Goal: Transaction & Acquisition: Purchase product/service

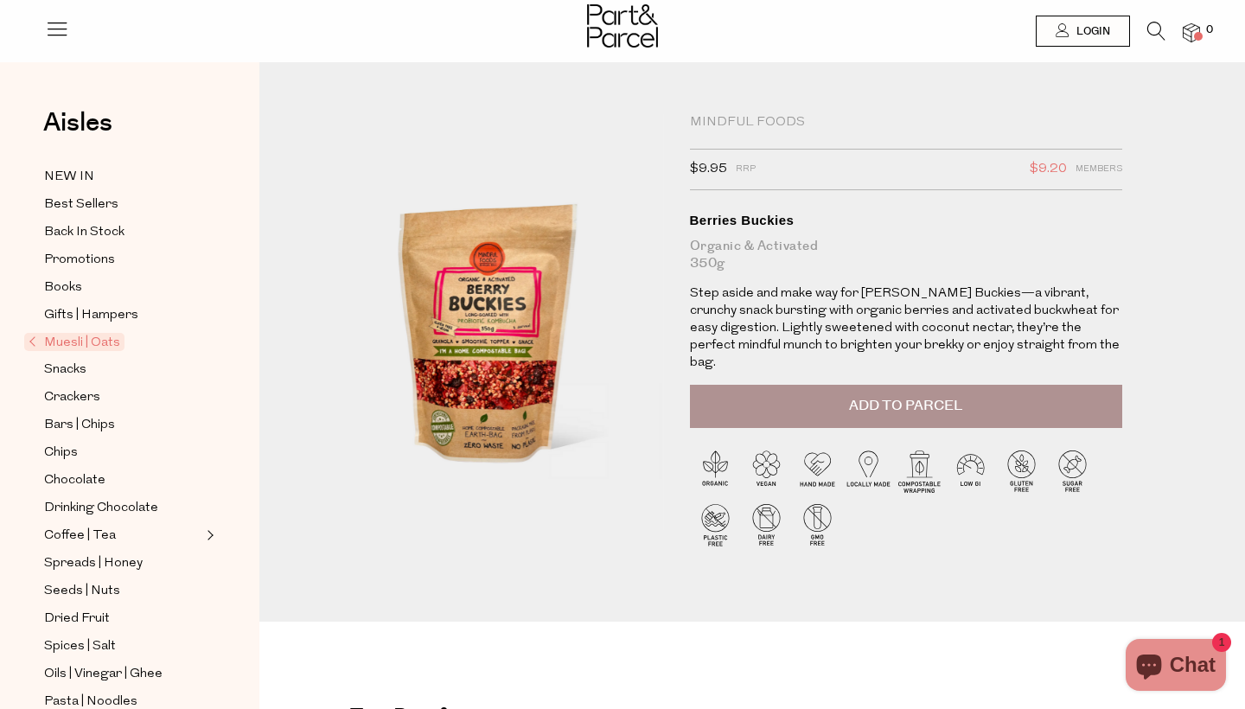
click at [87, 338] on span "Muesli | Oats" at bounding box center [74, 342] width 100 height 18
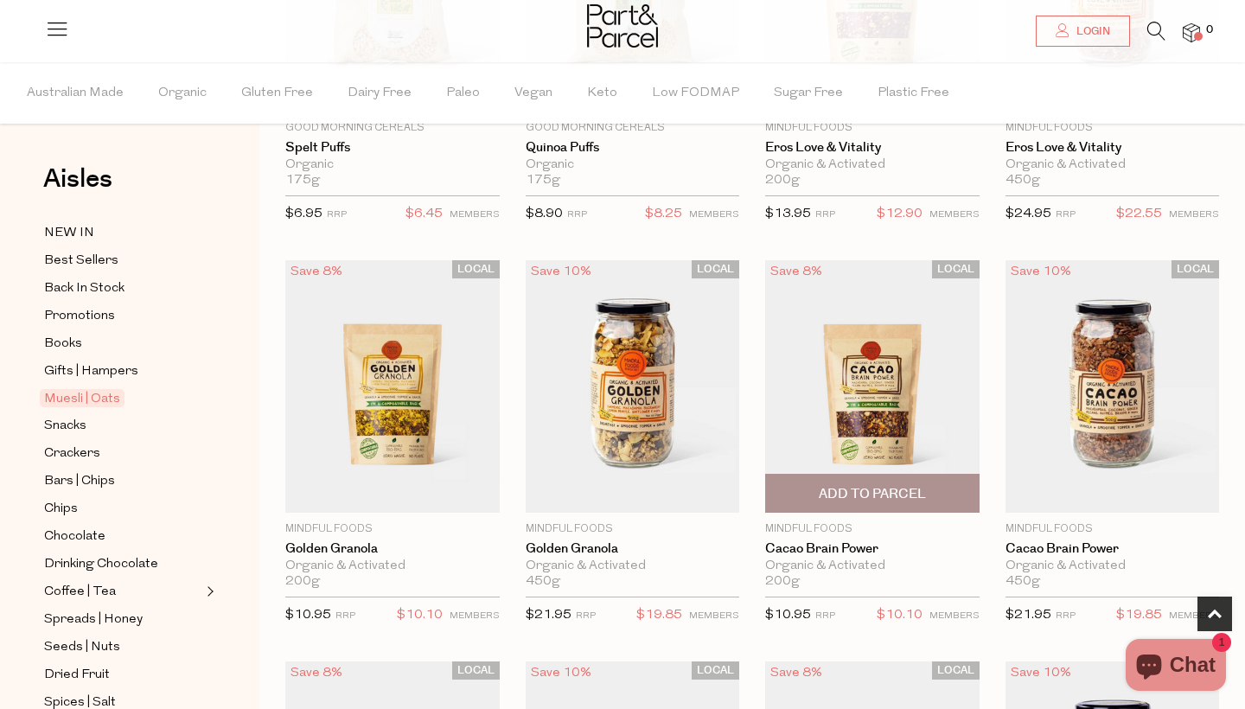
scroll to position [804, 0]
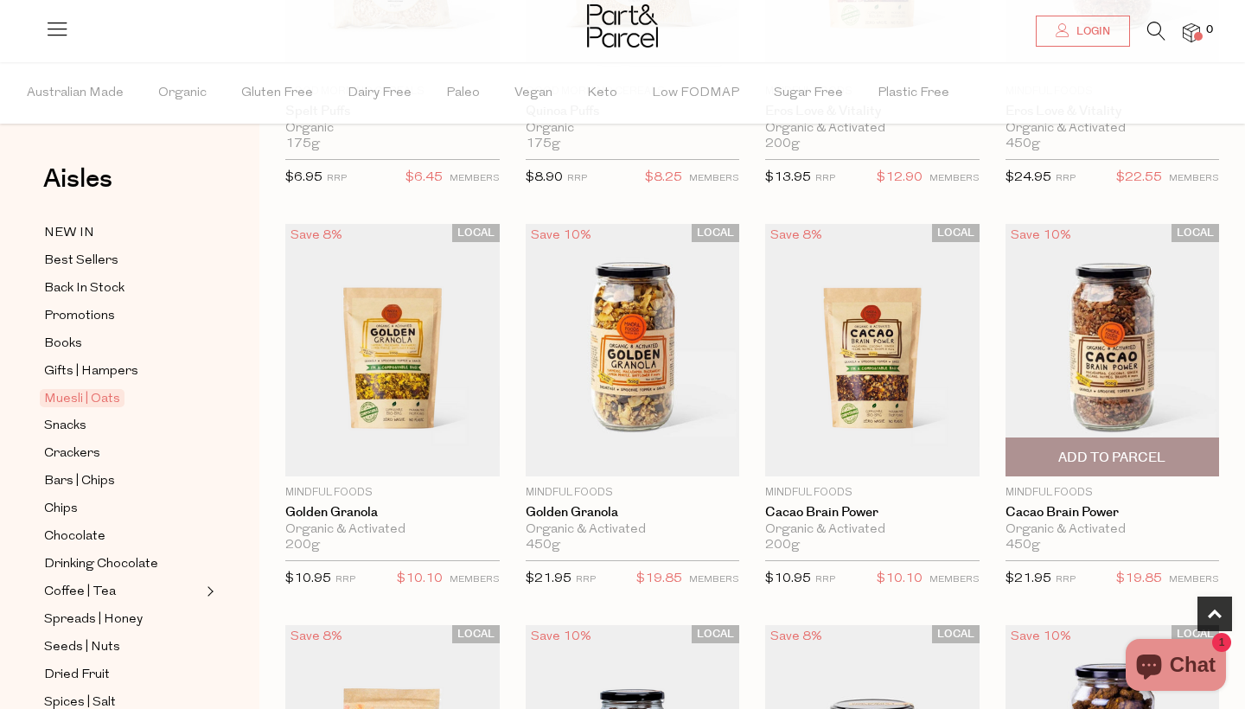
click at [1108, 341] on img at bounding box center [1112, 350] width 214 height 252
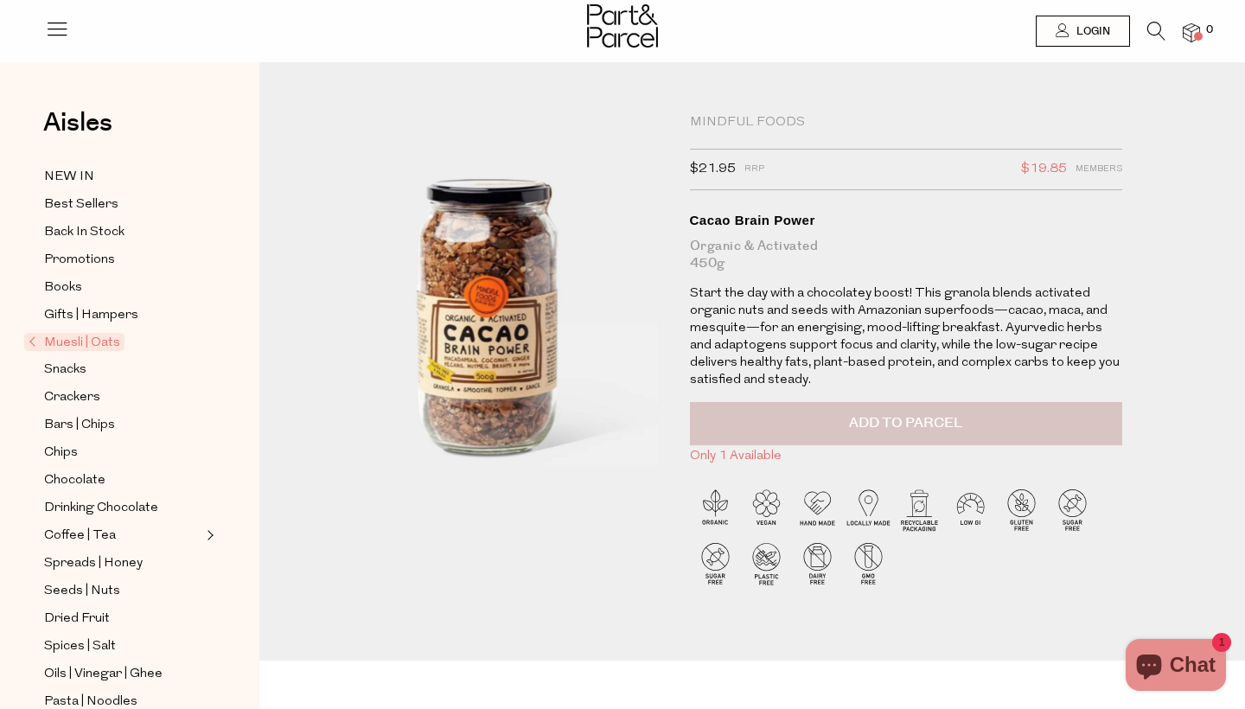
click at [934, 419] on span "Add to Parcel" at bounding box center [905, 423] width 113 height 20
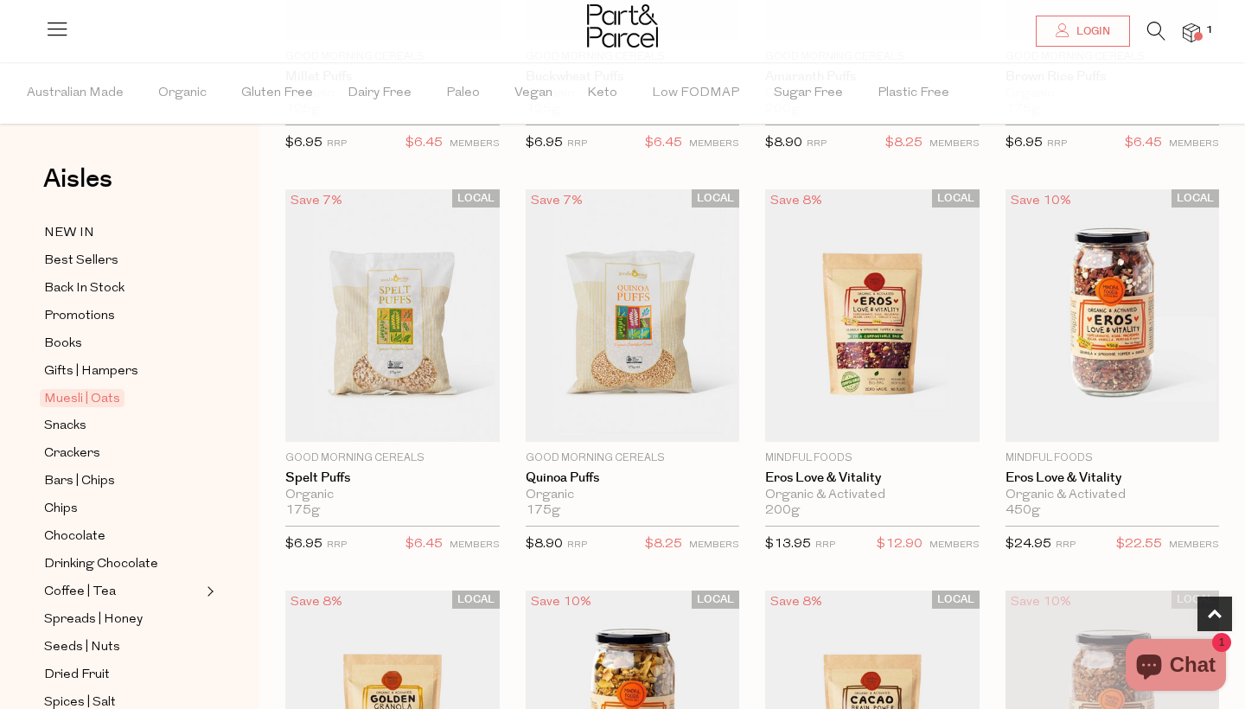
scroll to position [438, 0]
click at [1121, 309] on img at bounding box center [1112, 314] width 214 height 252
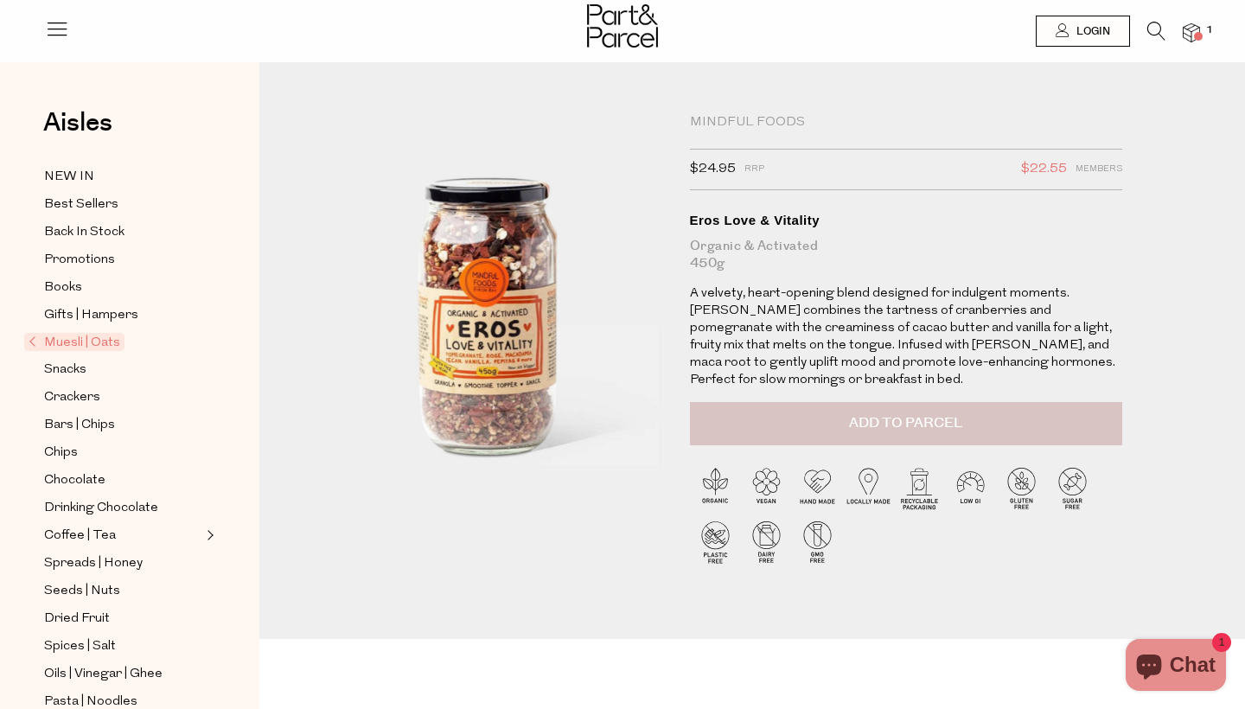
click at [896, 422] on span "Add to Parcel" at bounding box center [905, 423] width 113 height 20
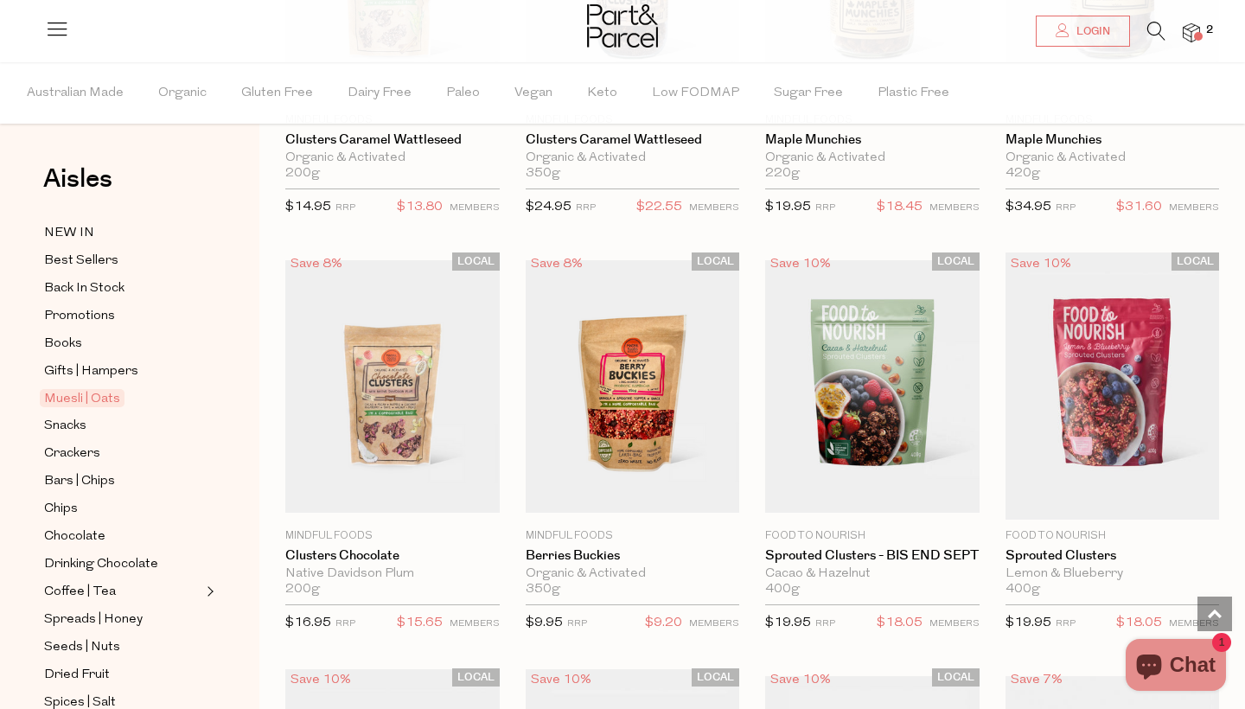
scroll to position [1592, 0]
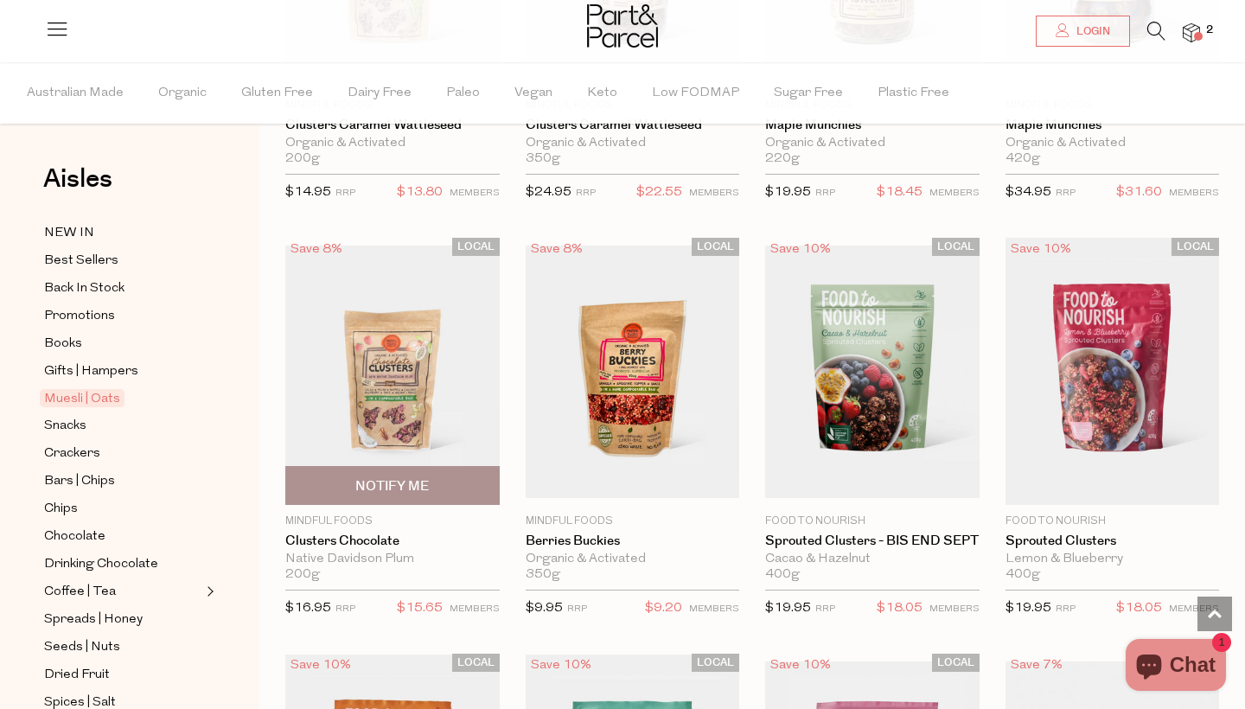
click at [396, 361] on img at bounding box center [392, 372] width 214 height 252
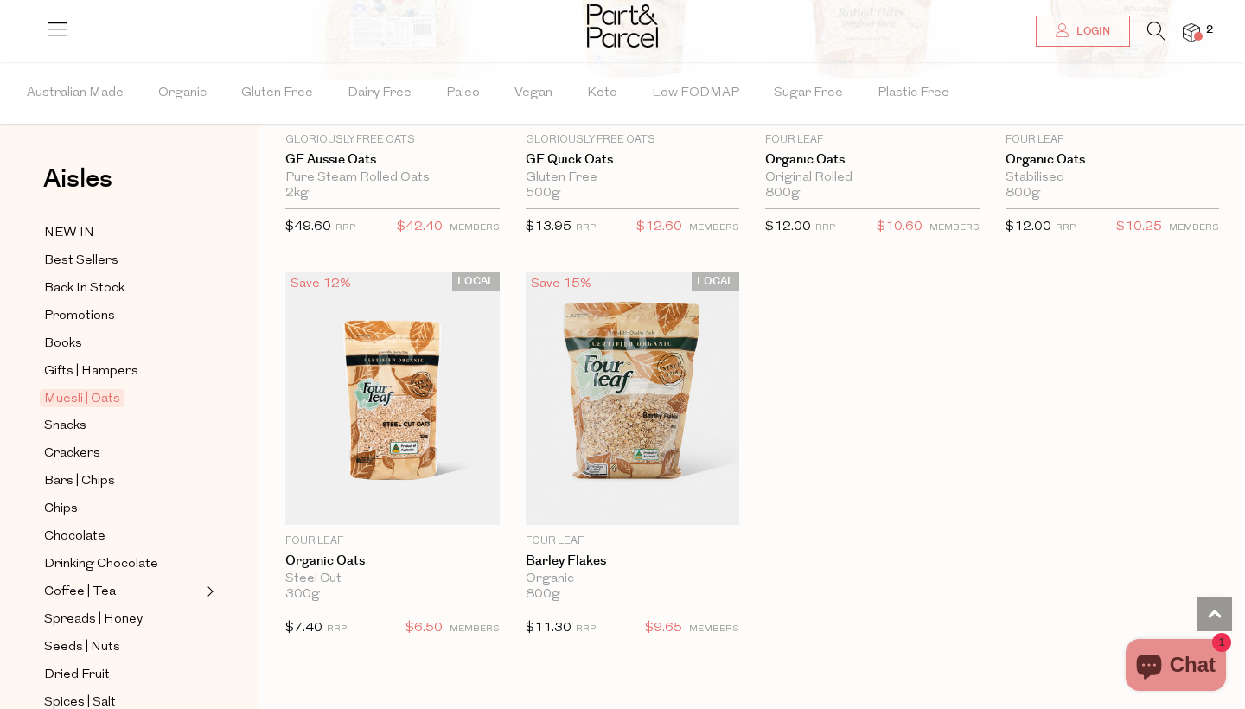
scroll to position [4782, 0]
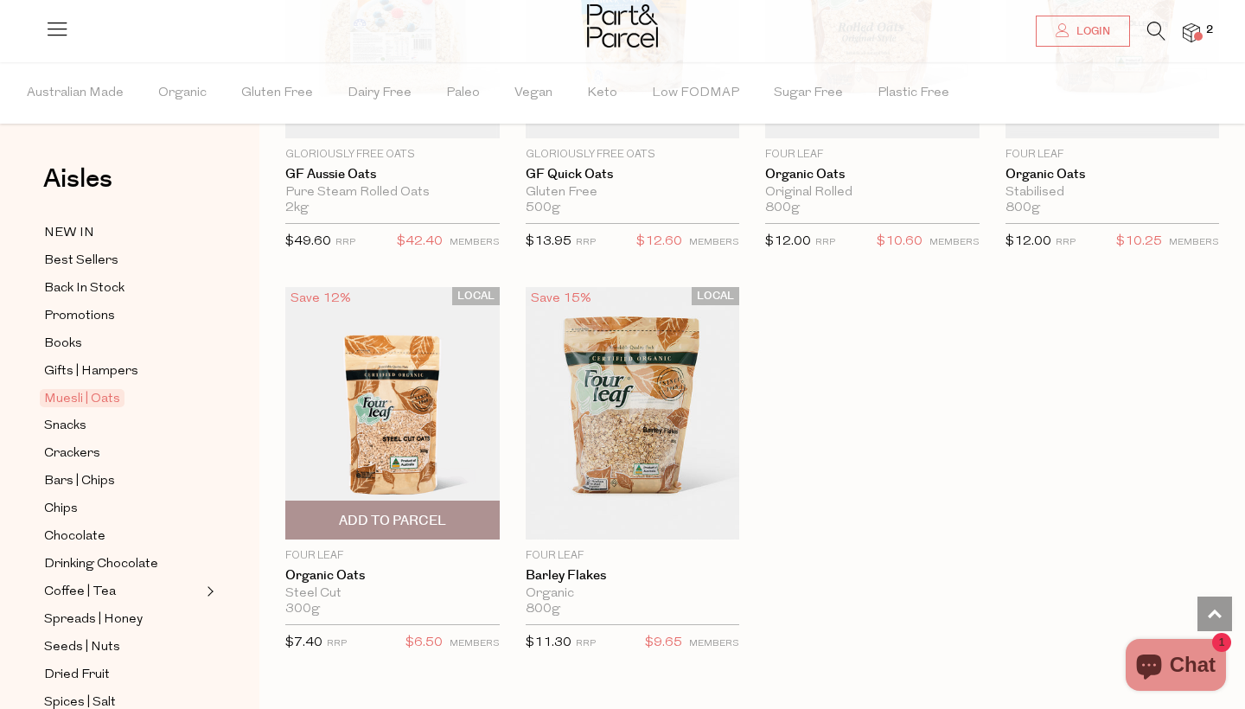
click at [406, 410] on img at bounding box center [392, 413] width 214 height 252
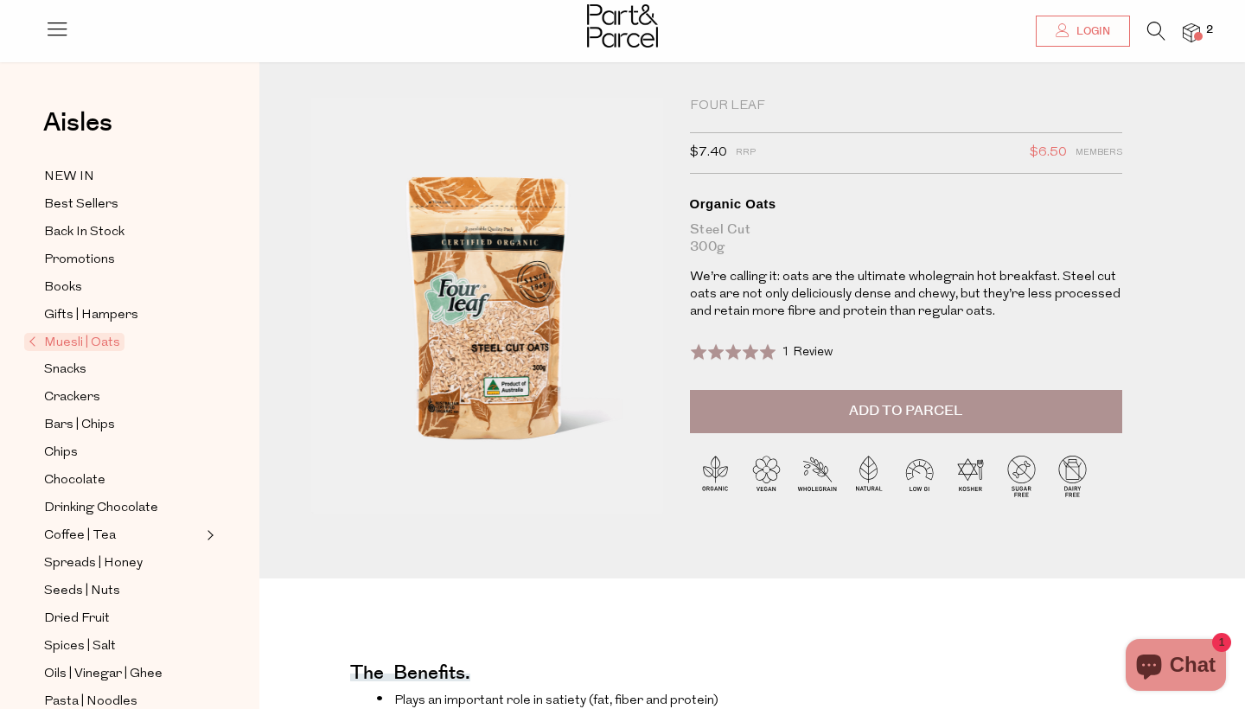
scroll to position [-2, 0]
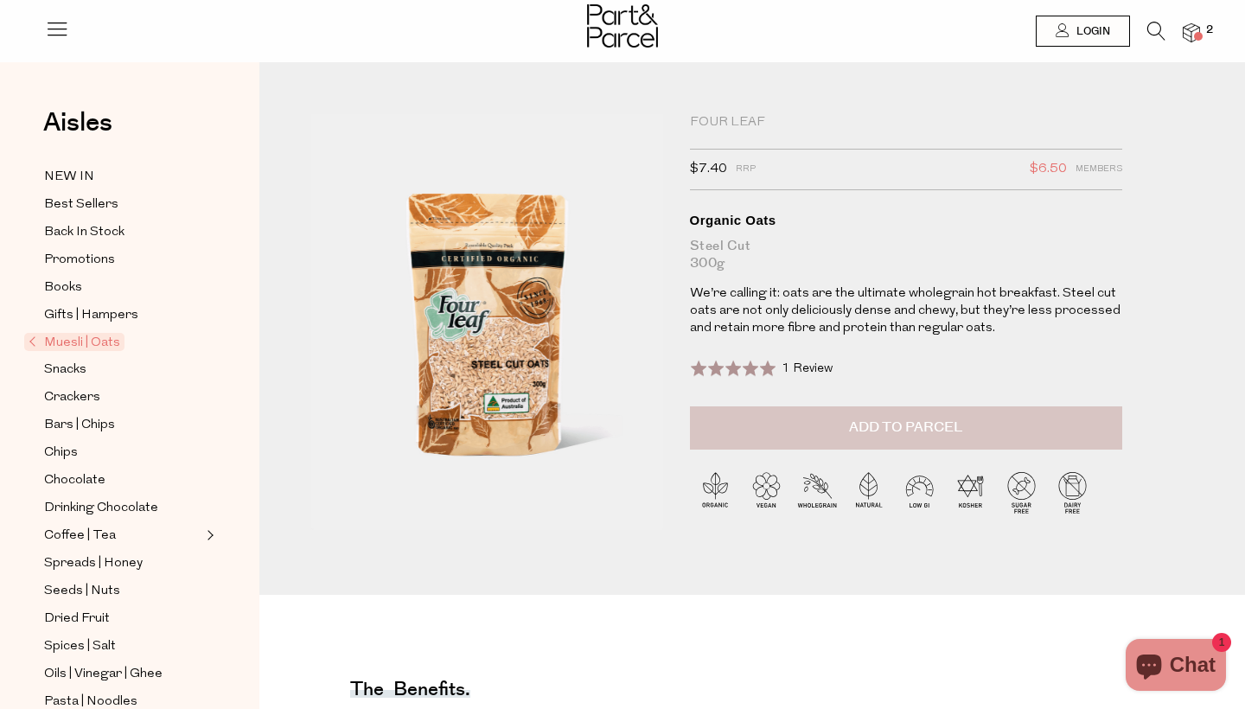
click at [904, 427] on span "Add to Parcel" at bounding box center [905, 428] width 113 height 20
click at [112, 533] on link "Coffee | Tea" at bounding box center [122, 536] width 157 height 22
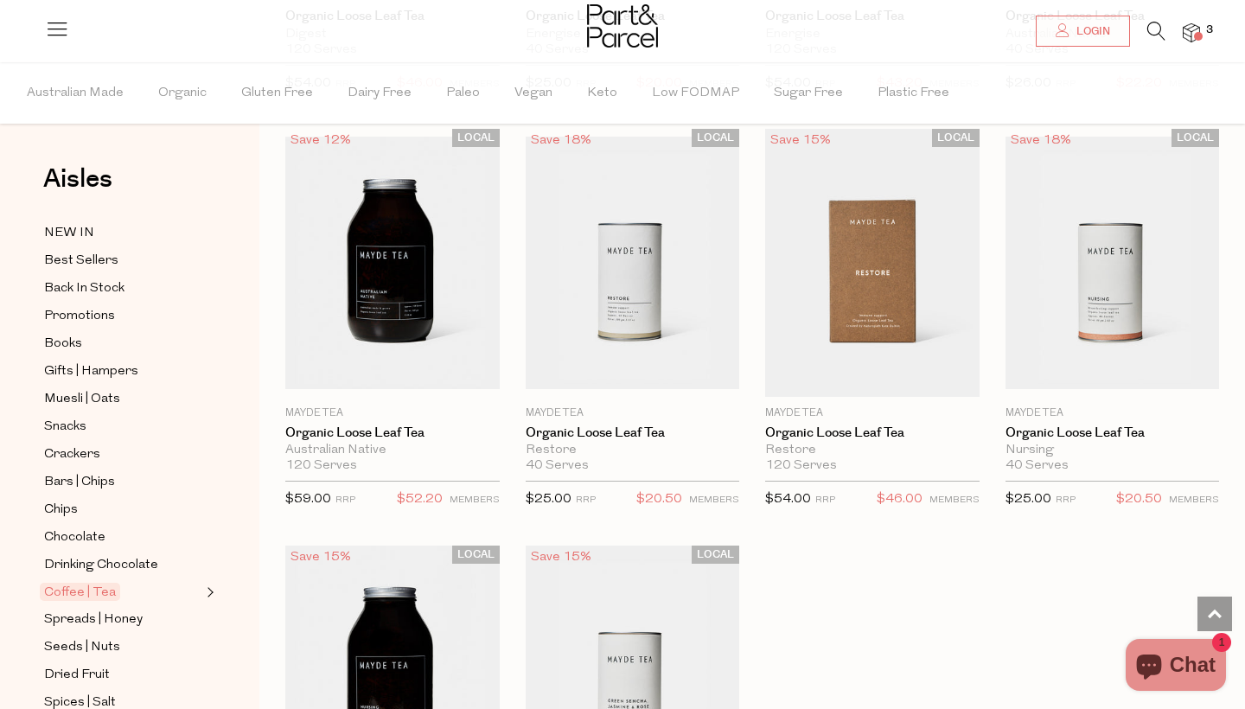
scroll to position [4540, 0]
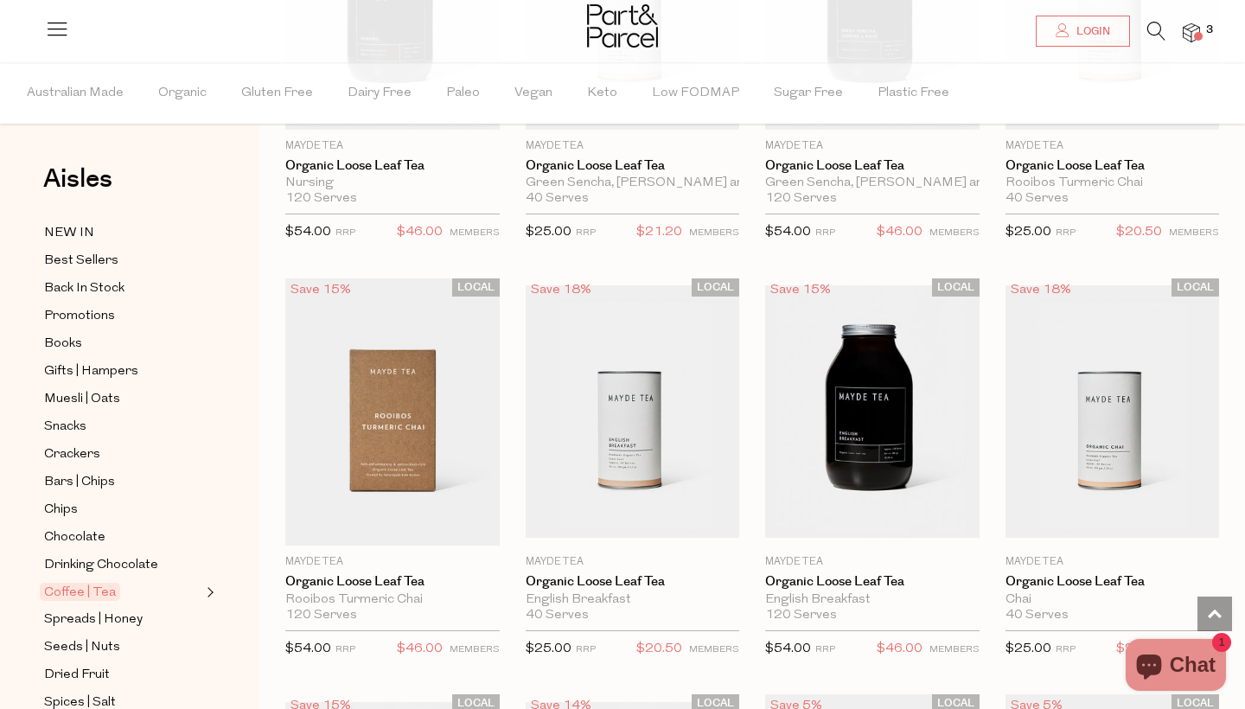
scroll to position [5214, 0]
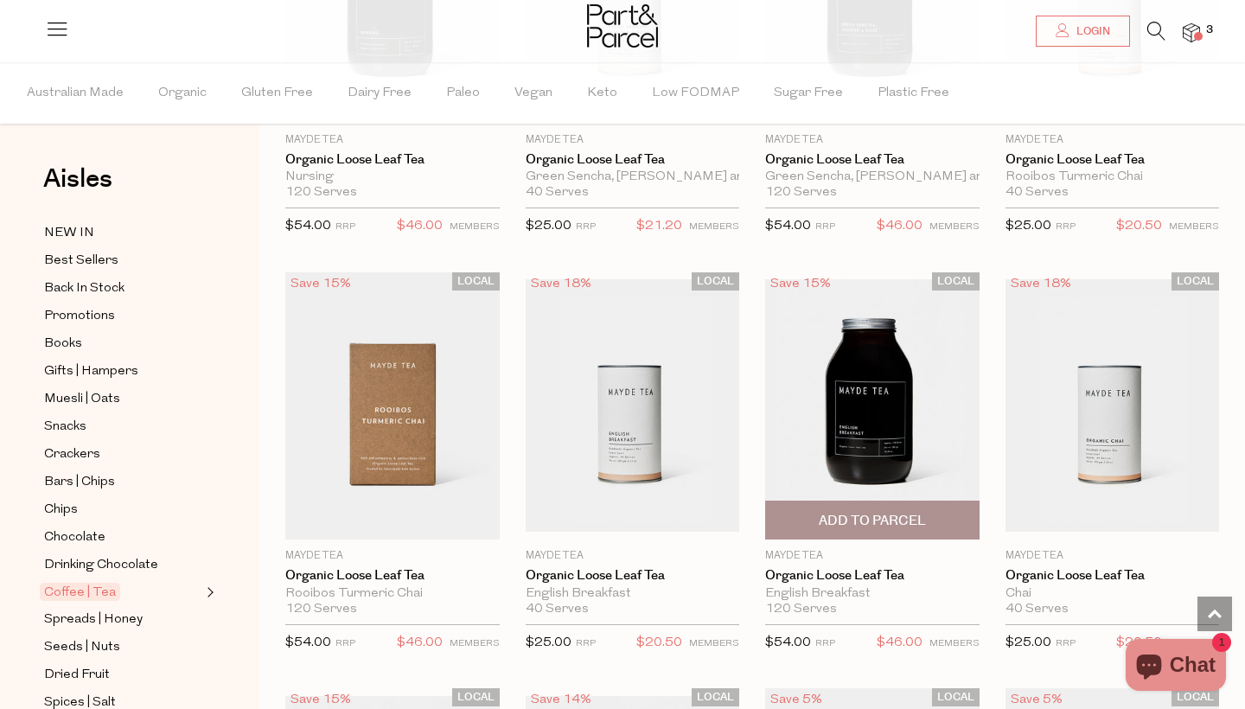
click at [865, 380] on img at bounding box center [872, 405] width 214 height 252
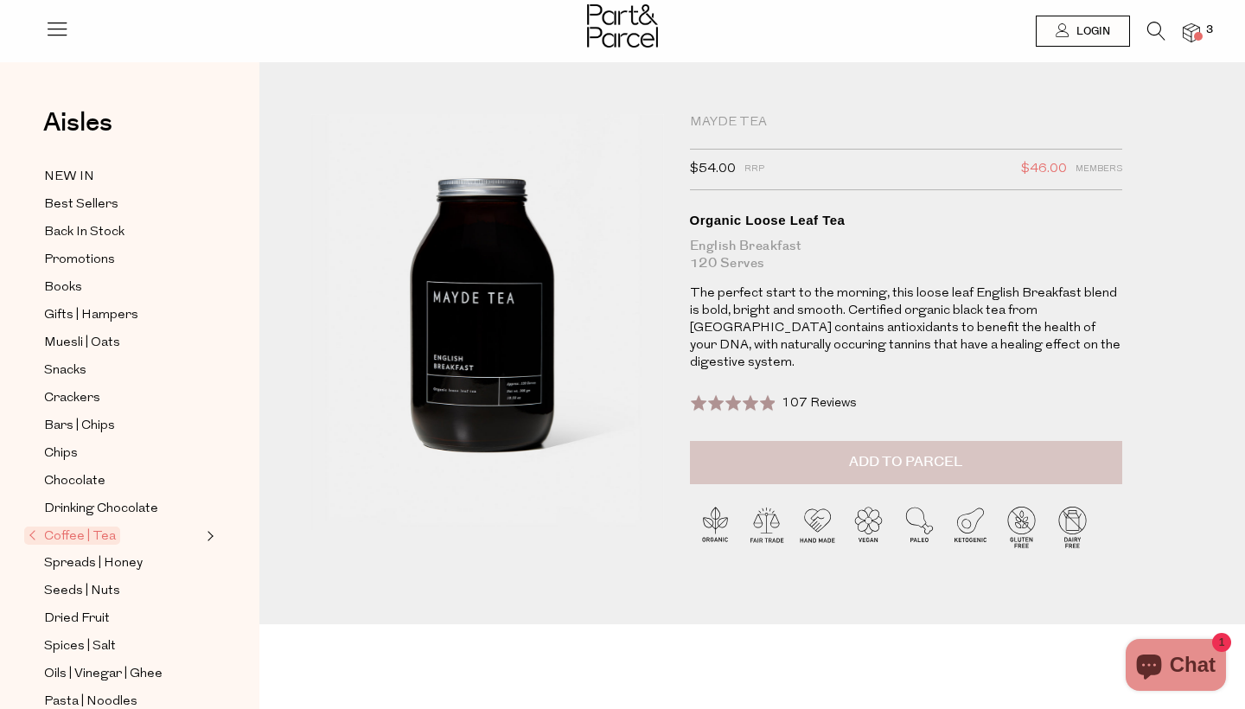
click at [927, 452] on span "Add to Parcel" at bounding box center [905, 462] width 113 height 20
click at [1194, 31] on img at bounding box center [1191, 33] width 17 height 20
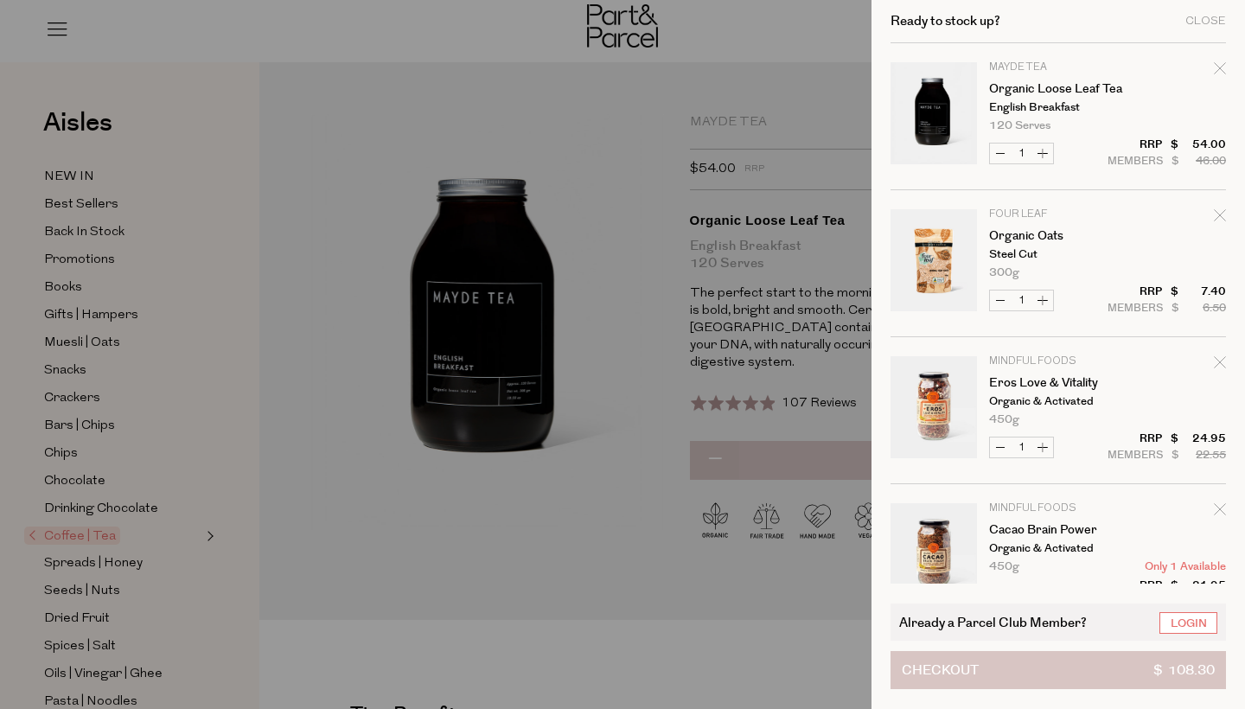
click at [1061, 667] on button "Checkout $ 108.30" at bounding box center [1057, 670] width 335 height 38
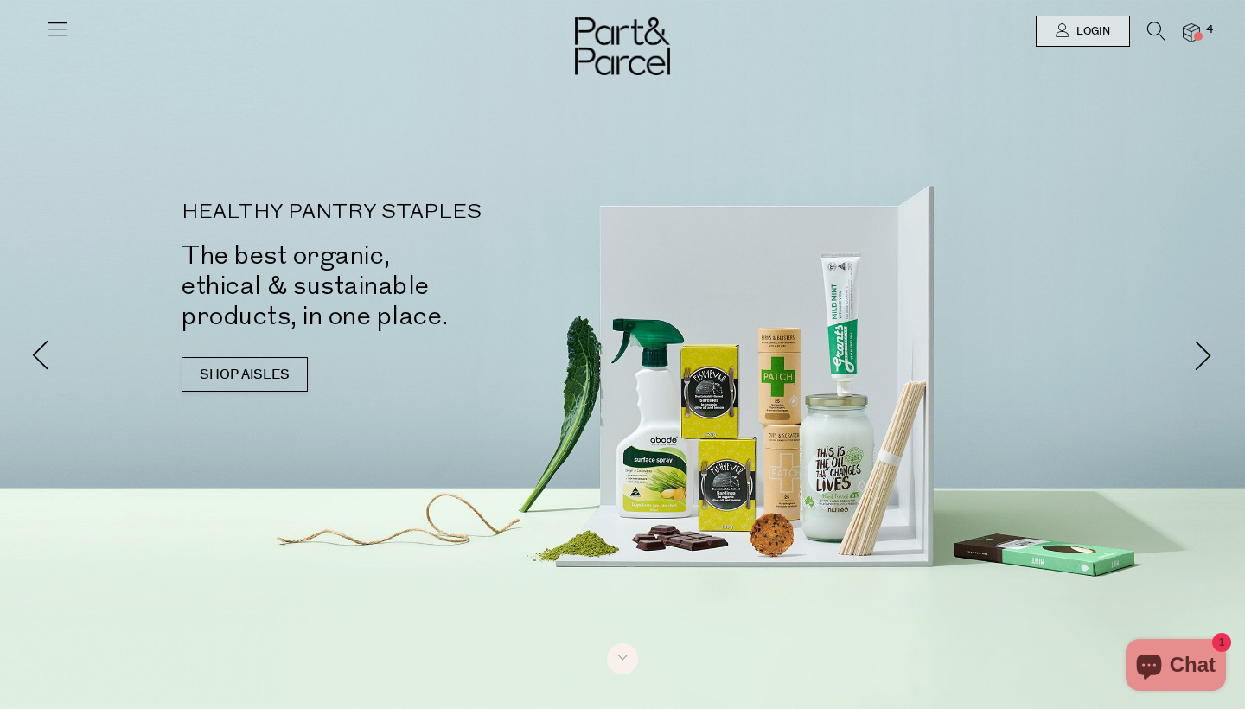
click at [1190, 29] on img at bounding box center [1191, 33] width 17 height 20
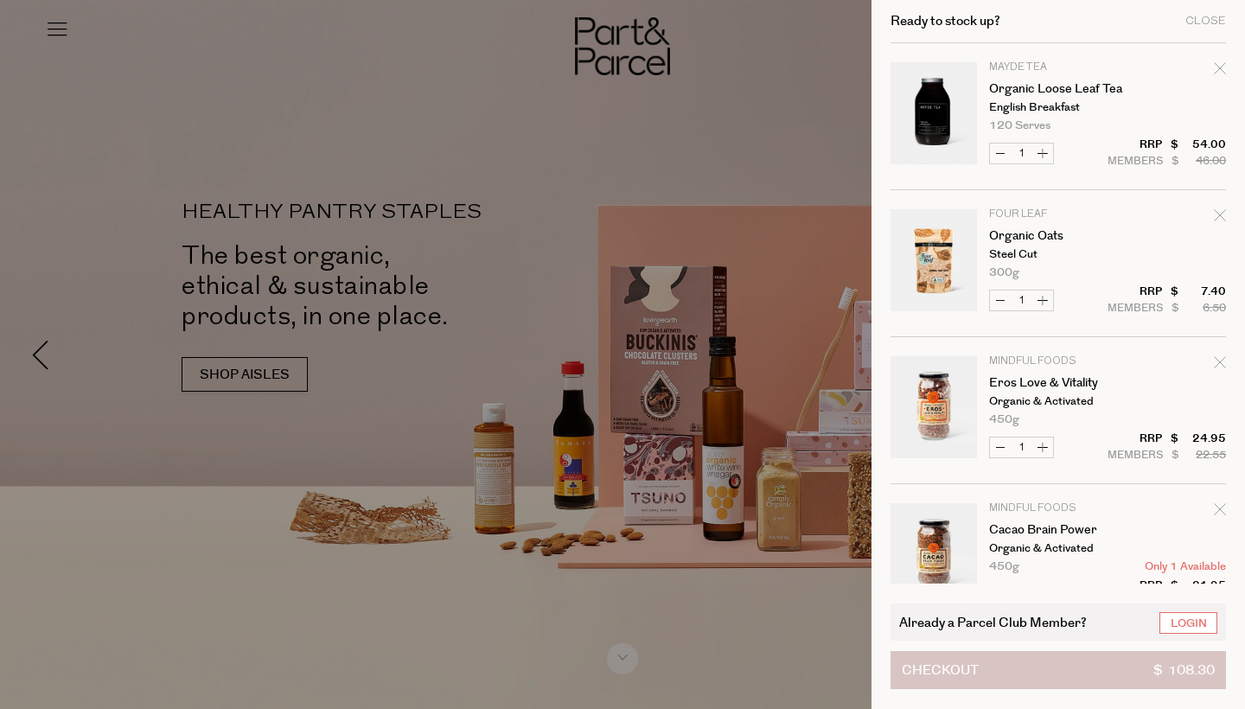
click at [1040, 667] on button "Checkout $ 108.30" at bounding box center [1057, 670] width 335 height 38
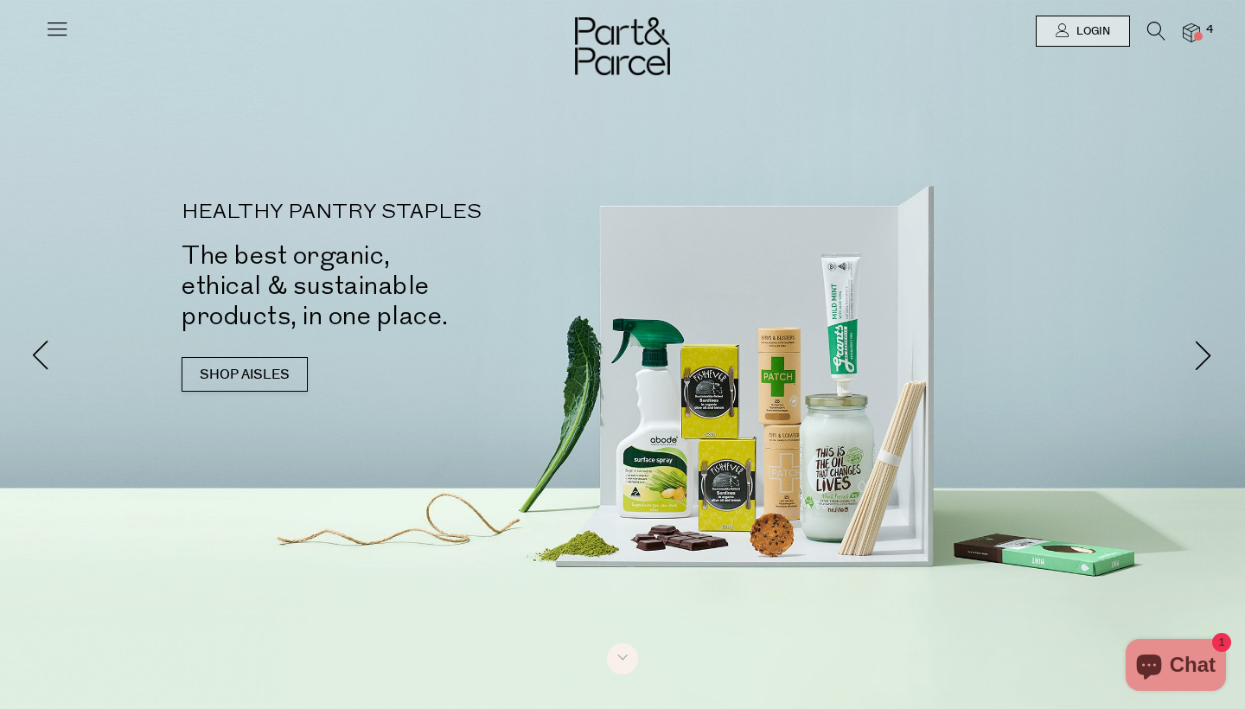
click at [1193, 31] on img at bounding box center [1191, 33] width 17 height 20
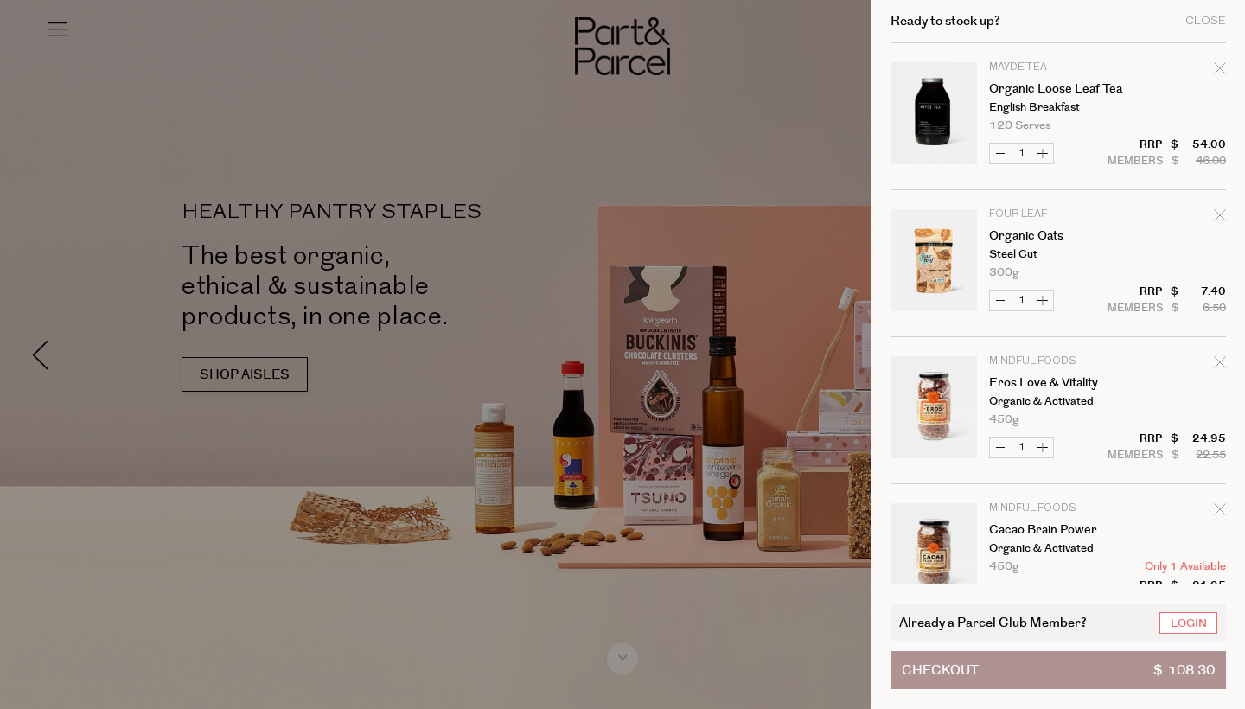
click at [1216, 213] on icon "Remove Organic Oats" at bounding box center [1220, 215] width 12 height 12
type input "Add Membership"
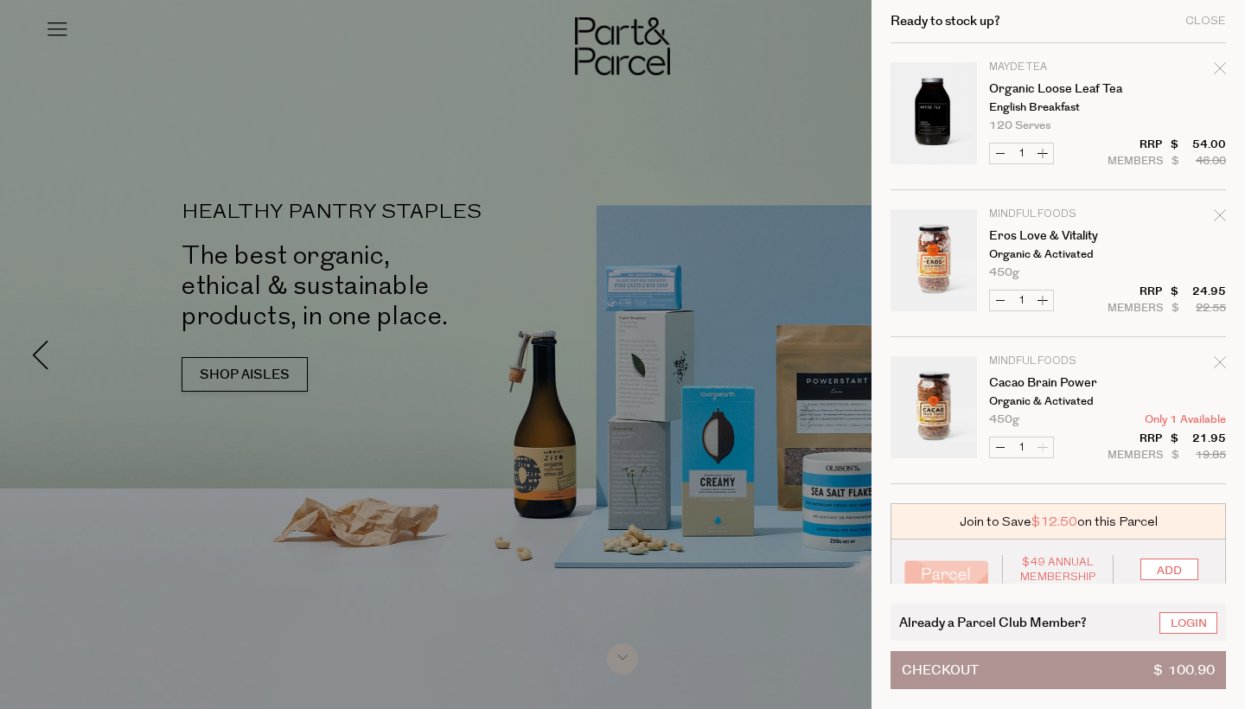
click at [1217, 208] on div "Remove Eros Love & Vitality" at bounding box center [1220, 218] width 12 height 23
type input "Add Membership"
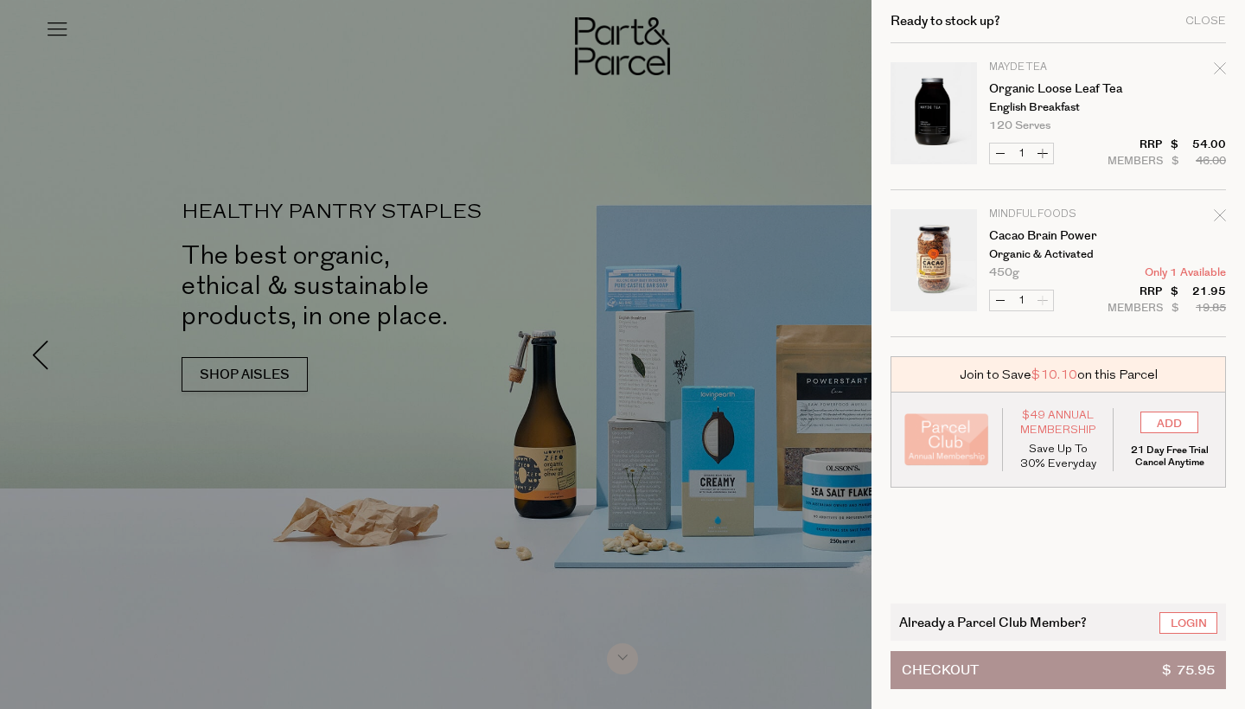
click at [1218, 211] on icon "Remove Cacao Brain Power" at bounding box center [1220, 215] width 12 height 12
type input "Add Membership"
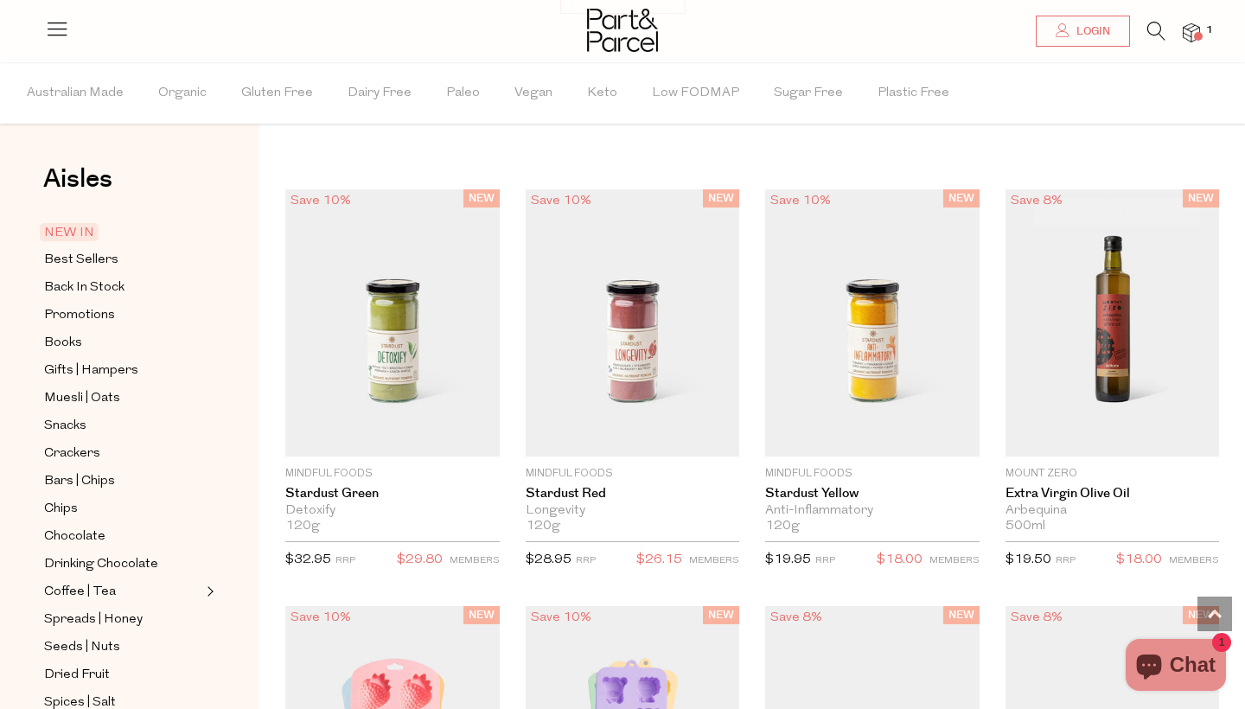
scroll to position [1392, 0]
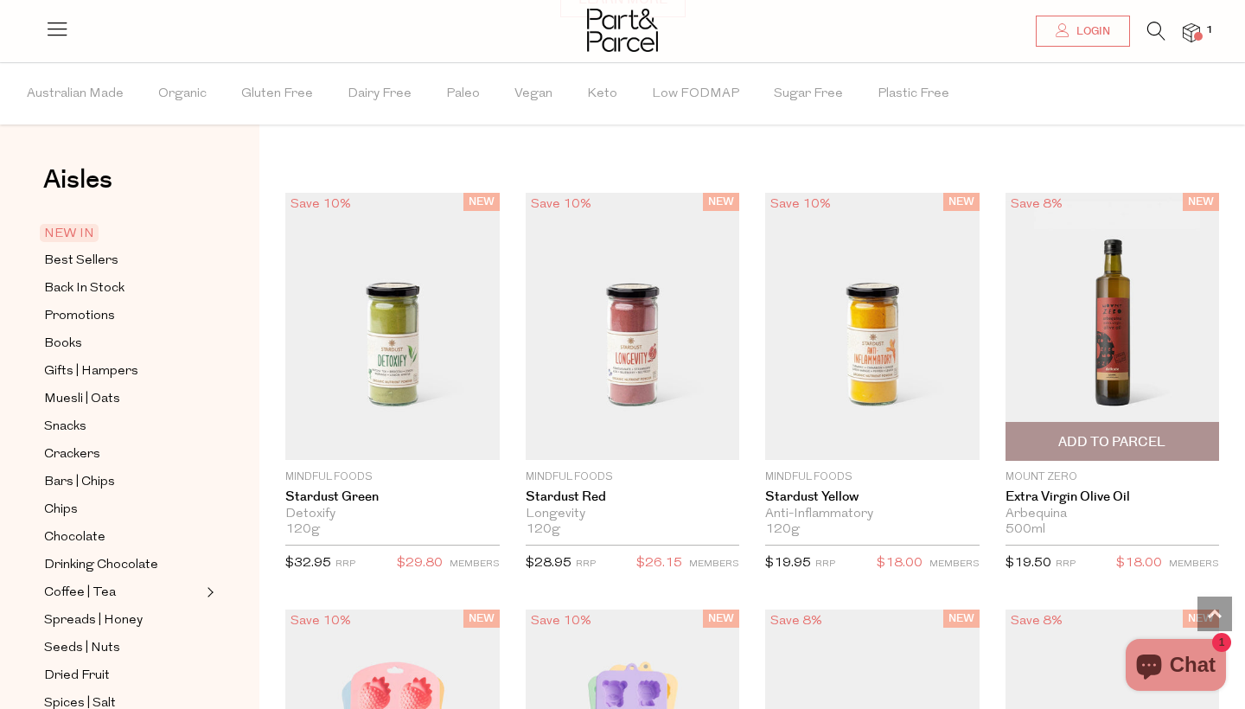
click at [1128, 334] on img at bounding box center [1112, 326] width 214 height 267
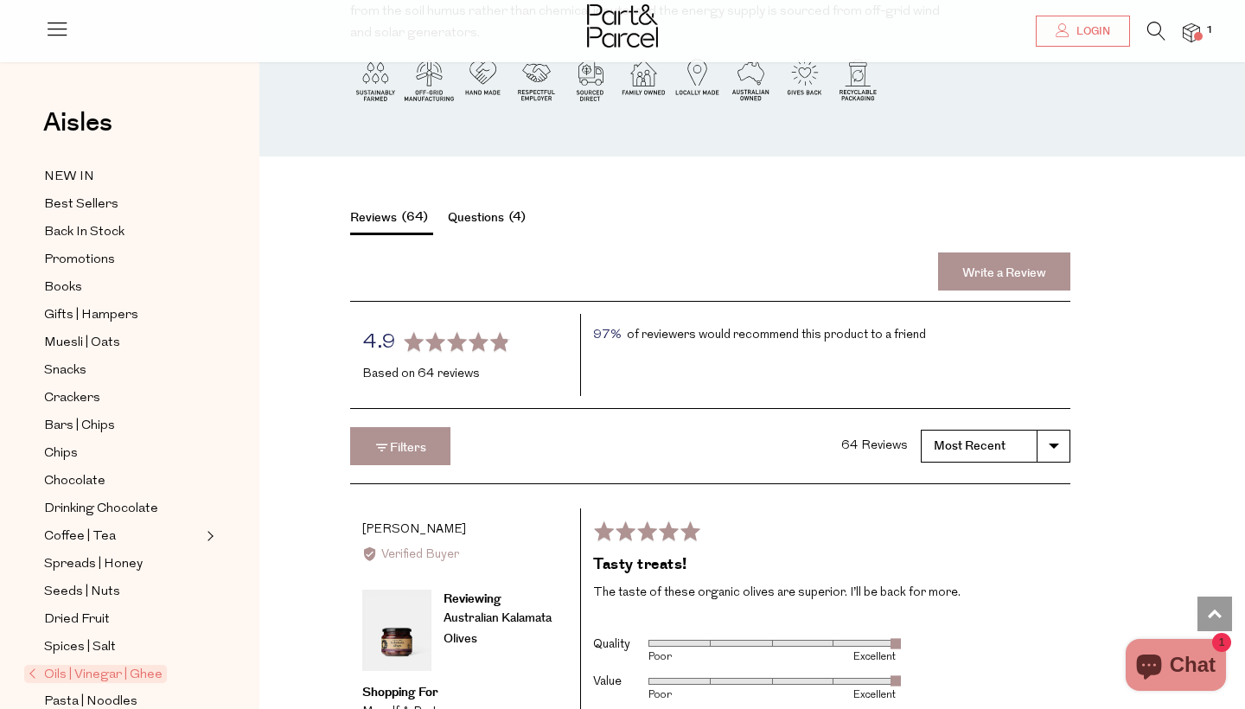
scroll to position [1645, 0]
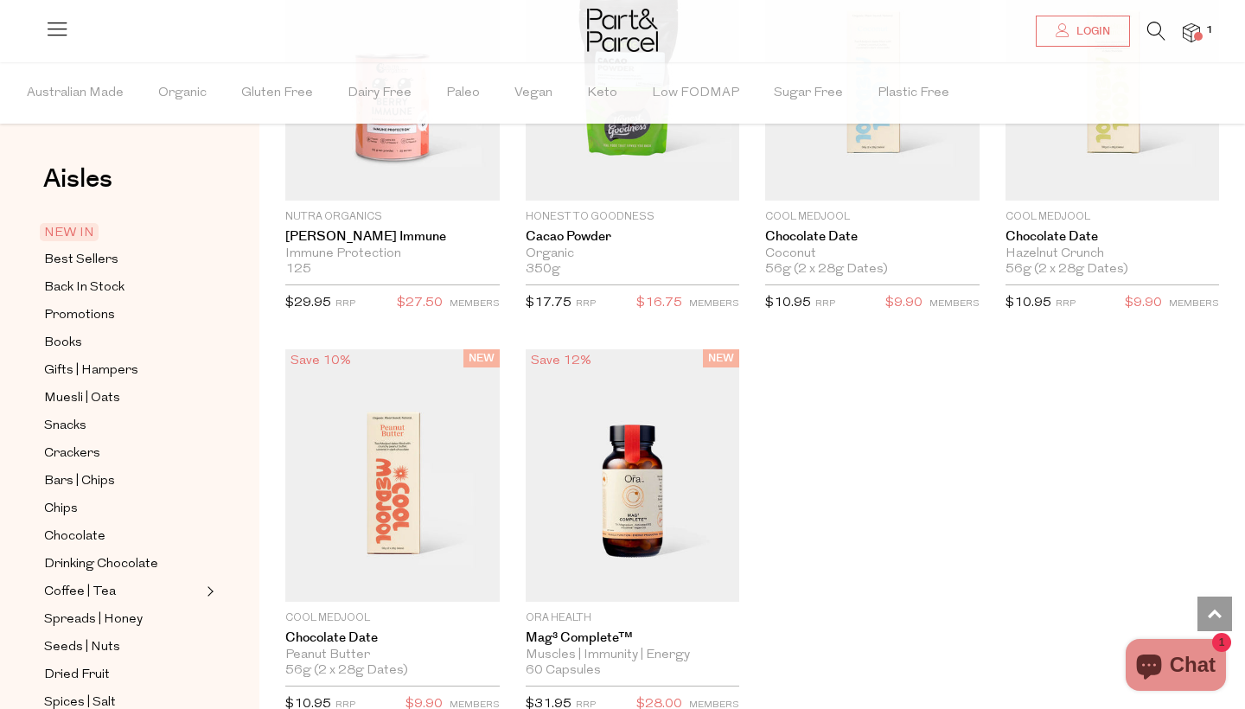
scroll to position [2436, 0]
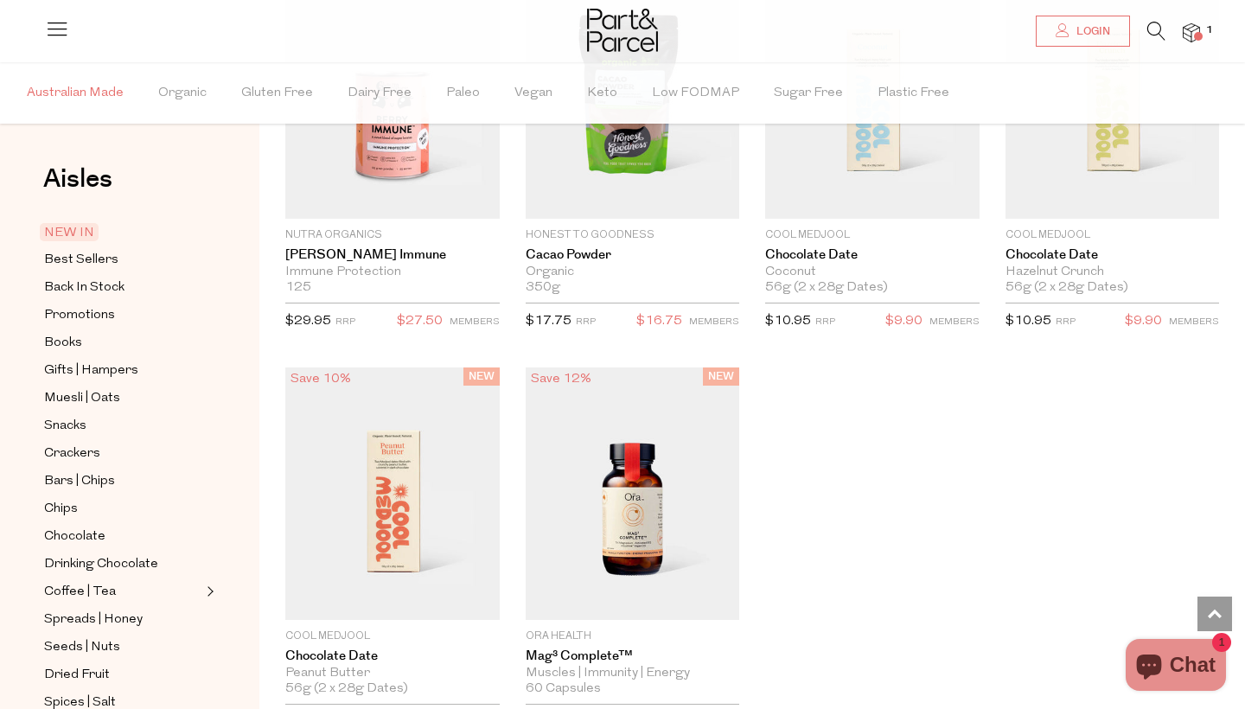
click at [84, 91] on span "Australian Made" at bounding box center [75, 93] width 97 height 61
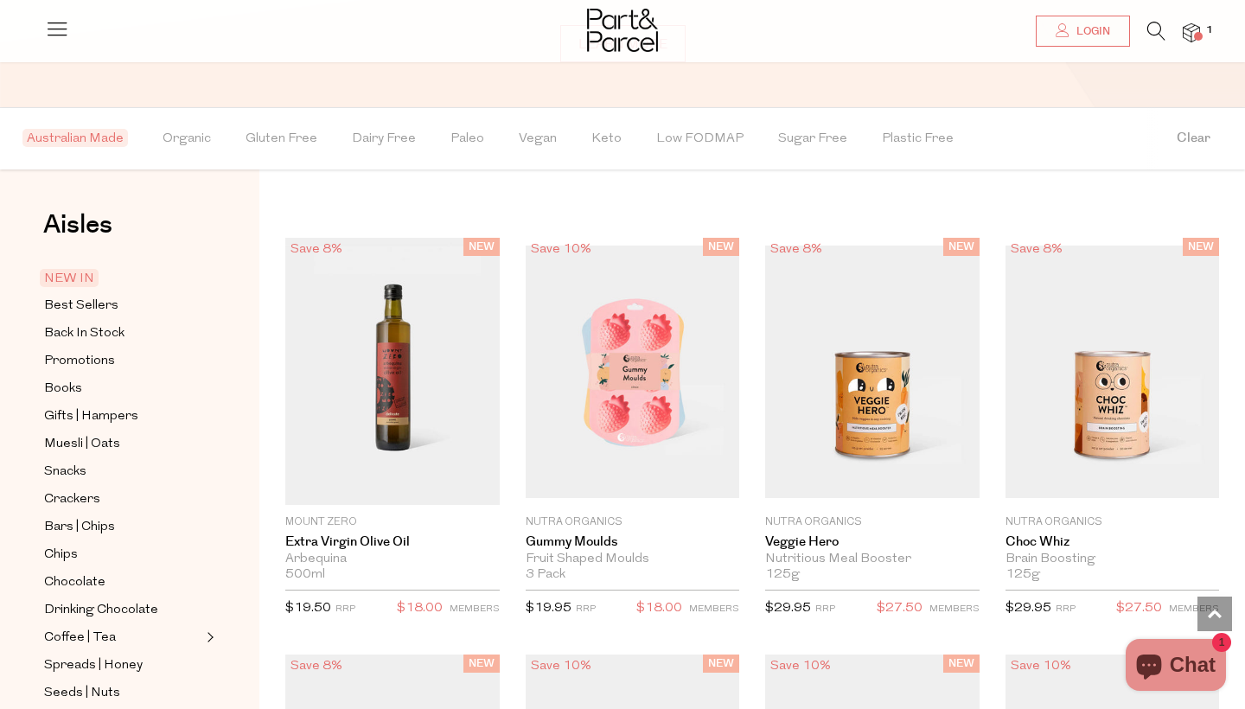
scroll to position [1359, 0]
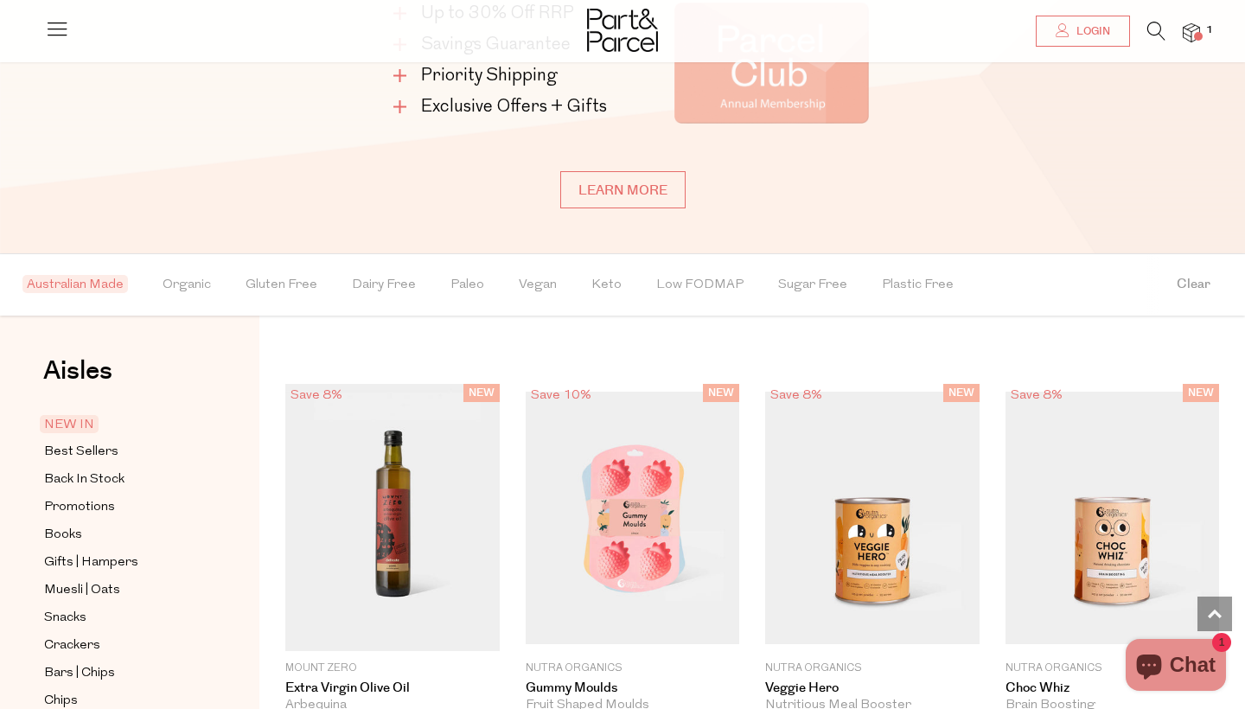
scroll to position [1200, 0]
click at [91, 447] on span "Best Sellers" at bounding box center [81, 453] width 74 height 21
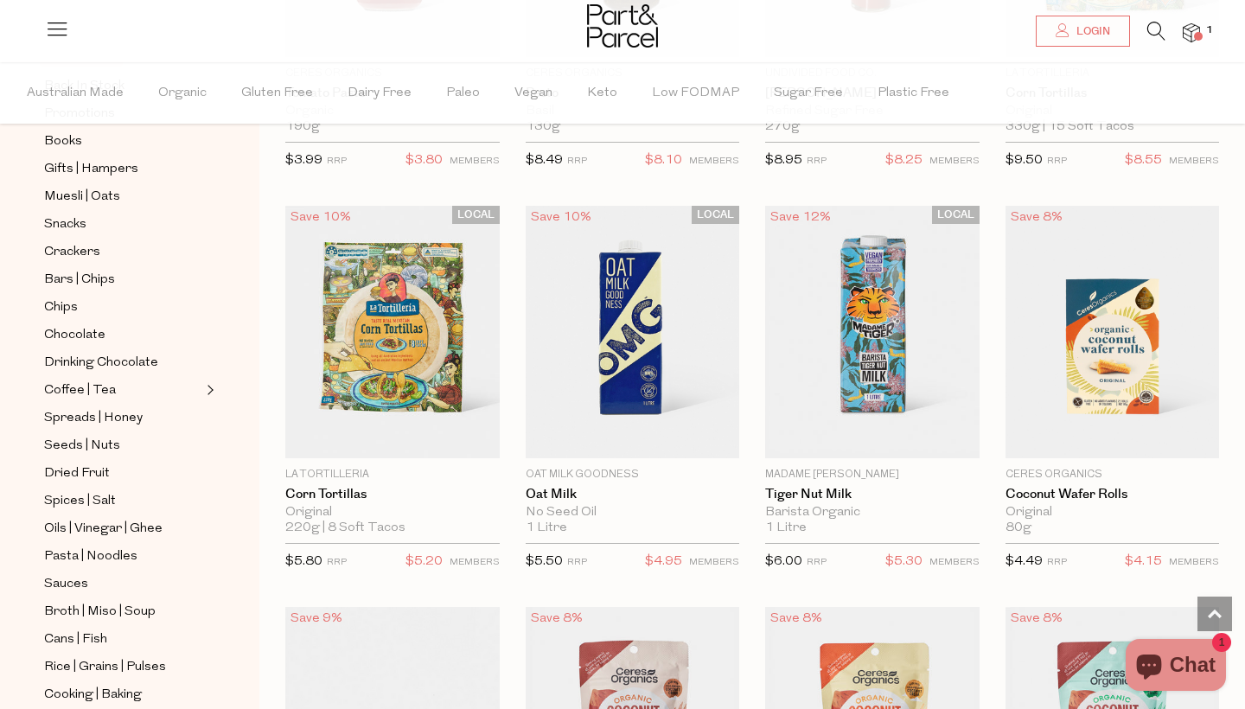
scroll to position [2922, 0]
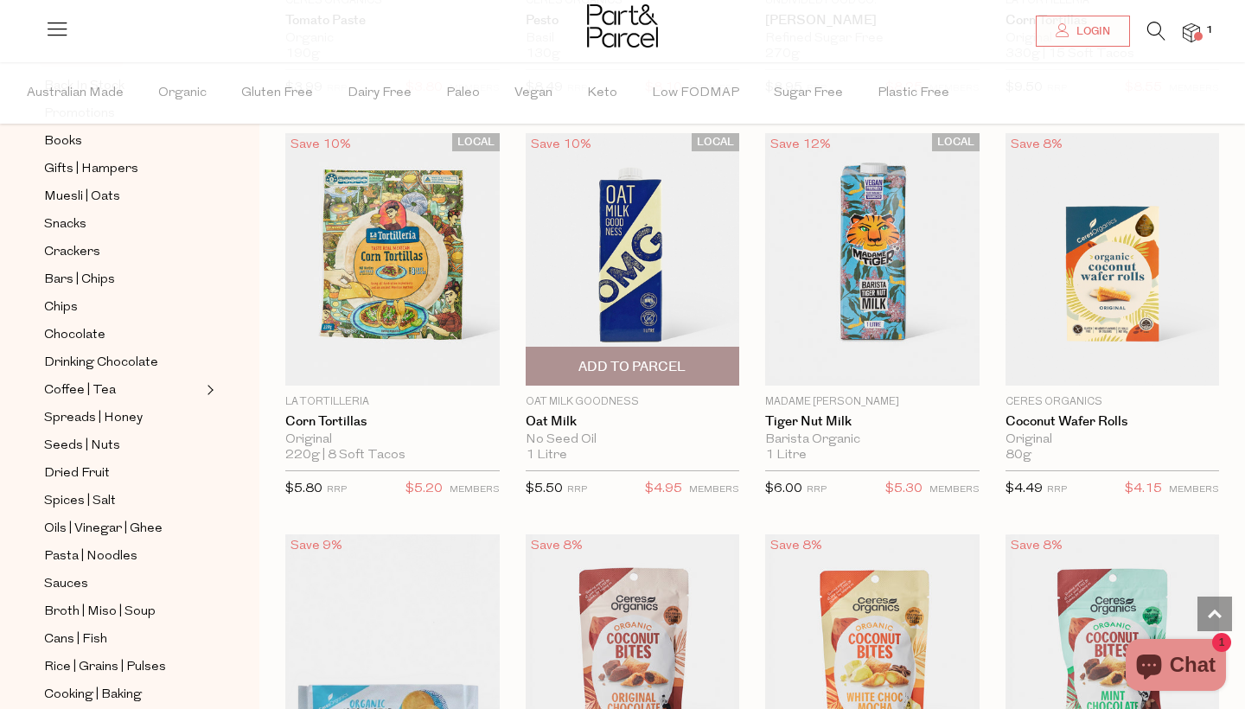
click at [628, 258] on img at bounding box center [633, 259] width 214 height 252
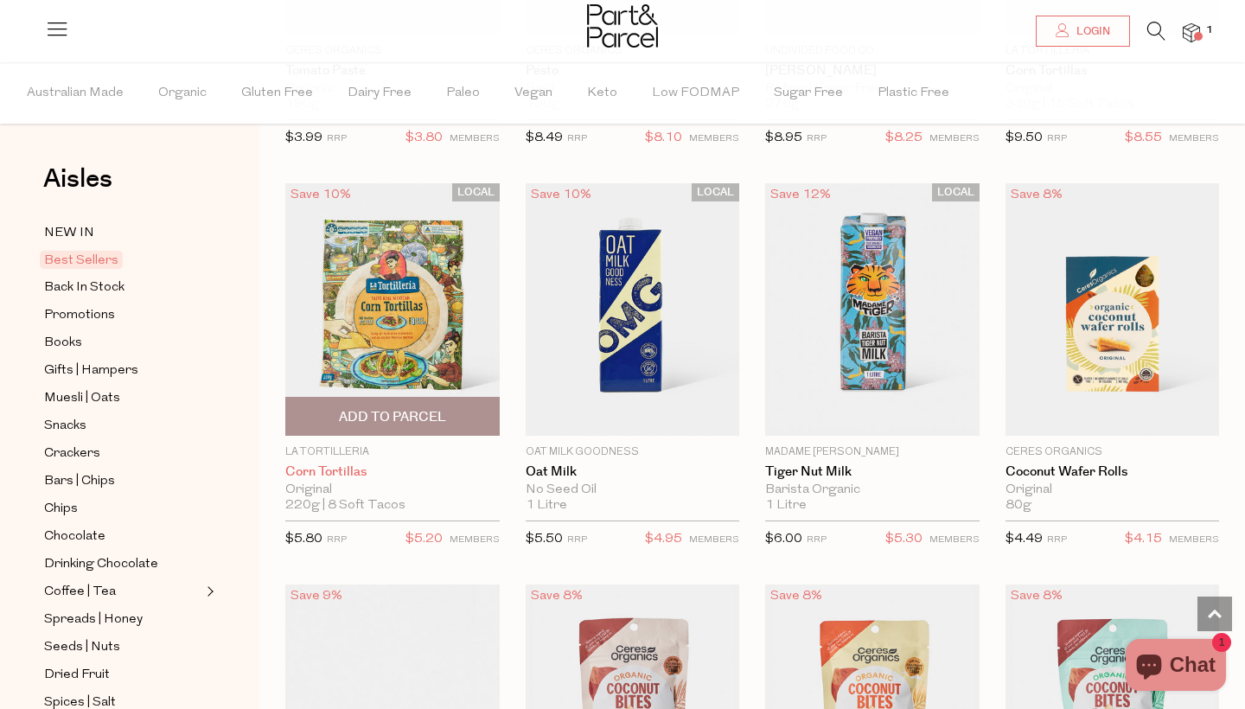
scroll to position [2868, 0]
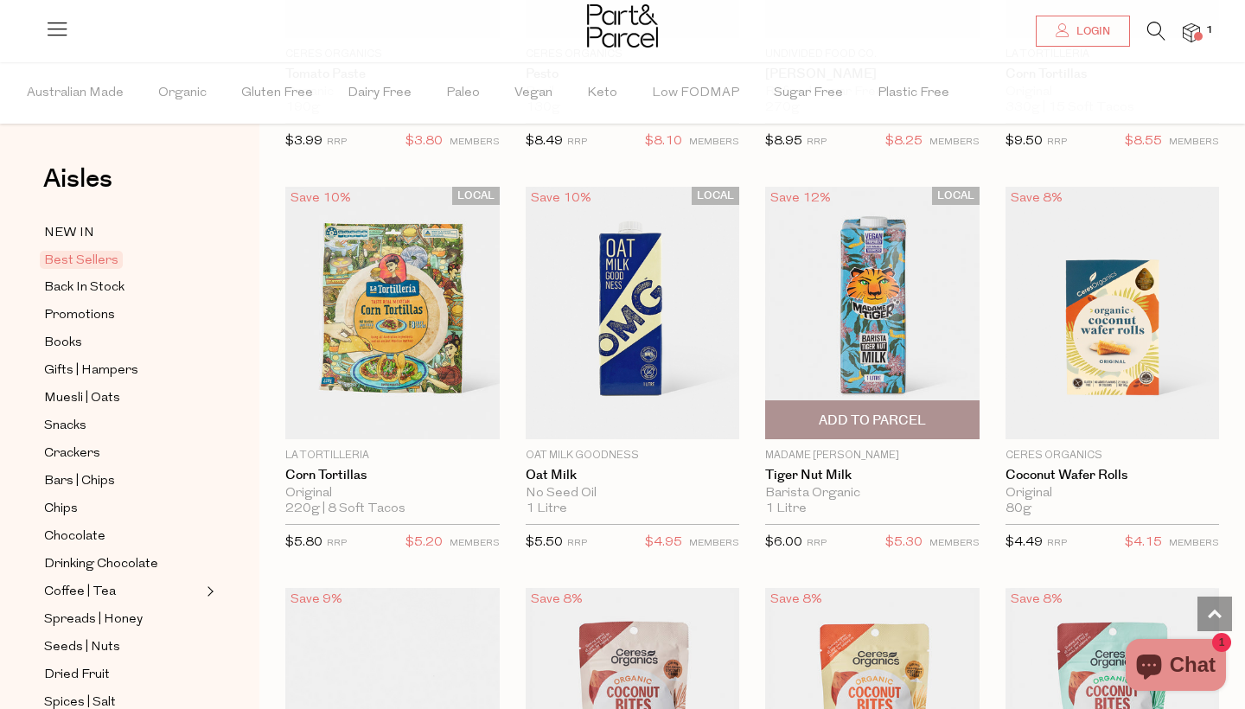
click at [877, 292] on img at bounding box center [872, 313] width 214 height 252
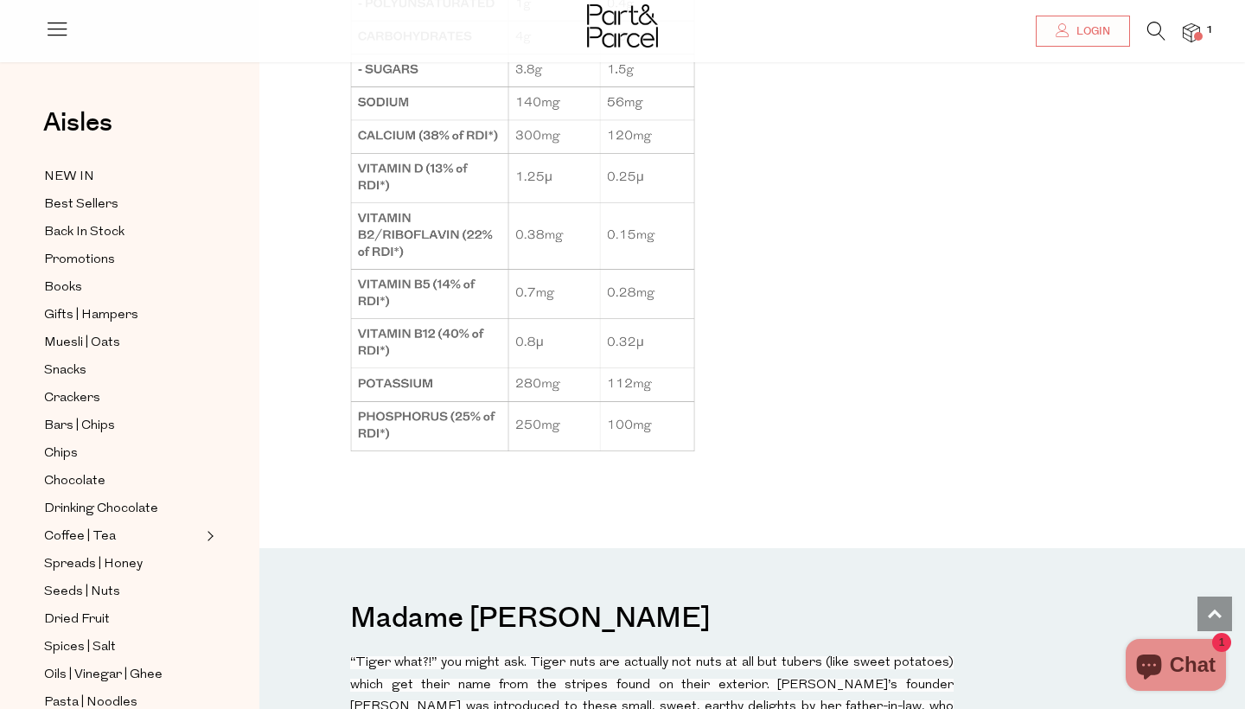
scroll to position [1719, 0]
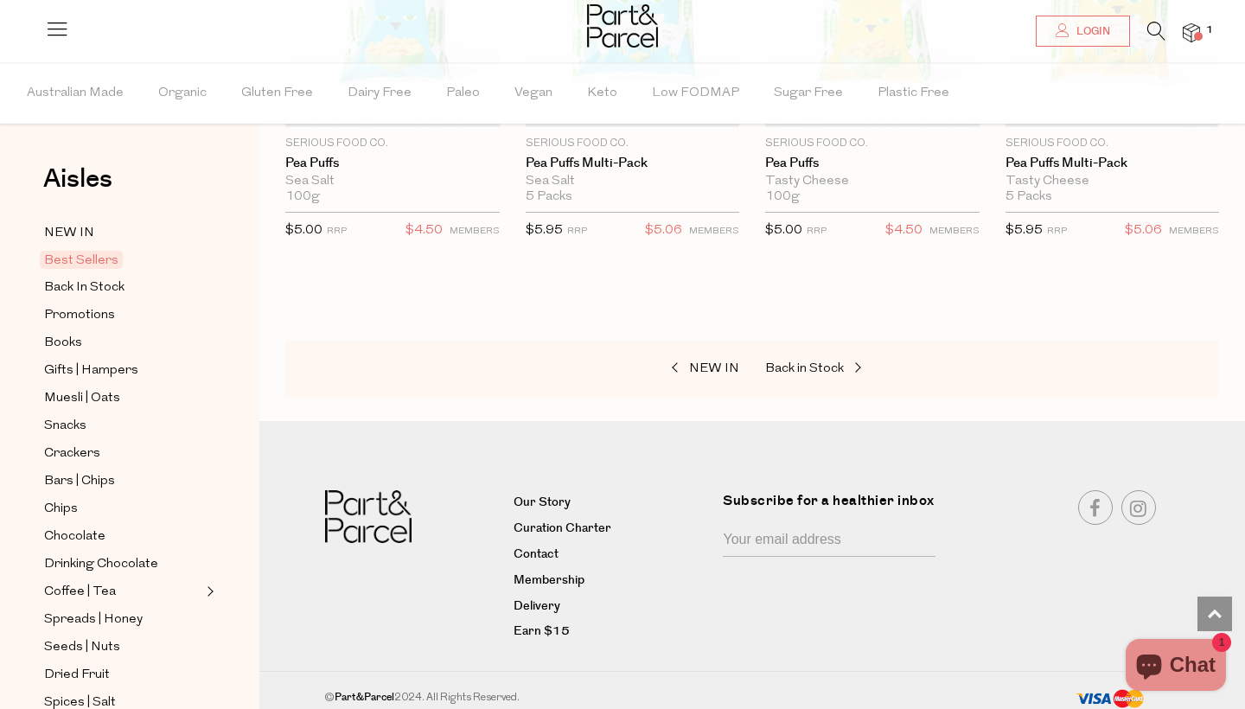
scroll to position [3982, 0]
click at [144, 562] on span "Drinking Chocolate" at bounding box center [101, 564] width 114 height 21
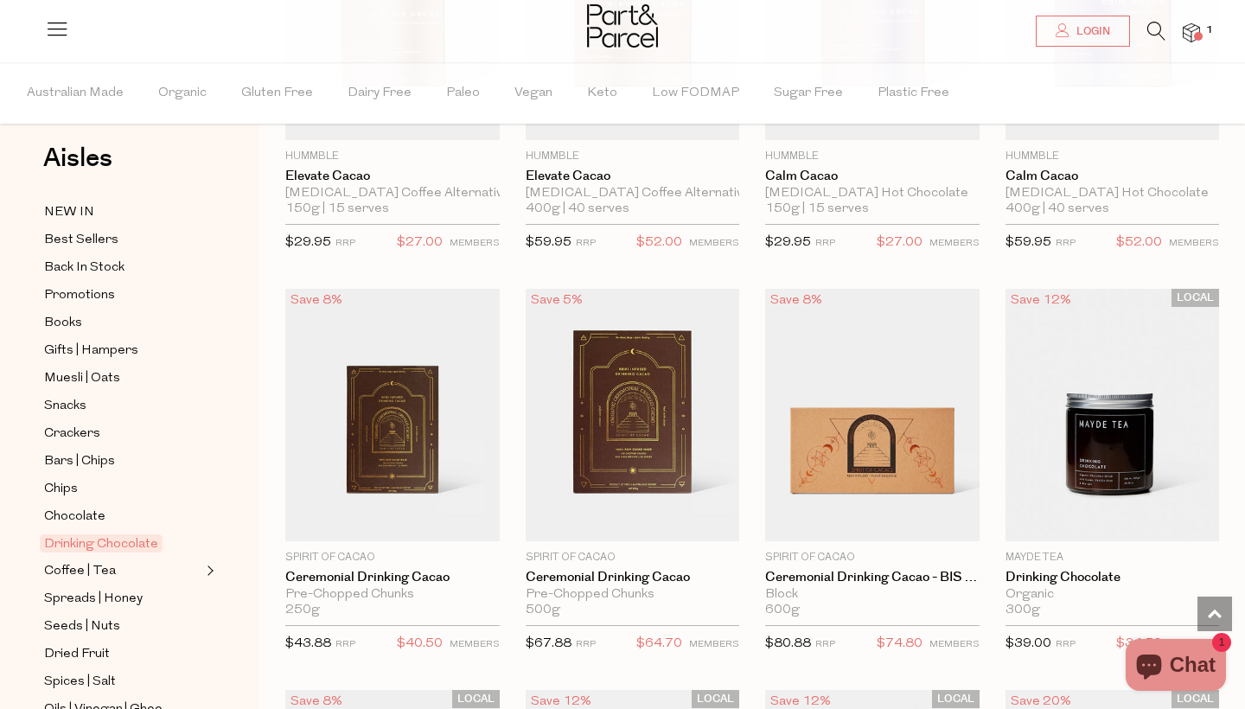
scroll to position [770, 0]
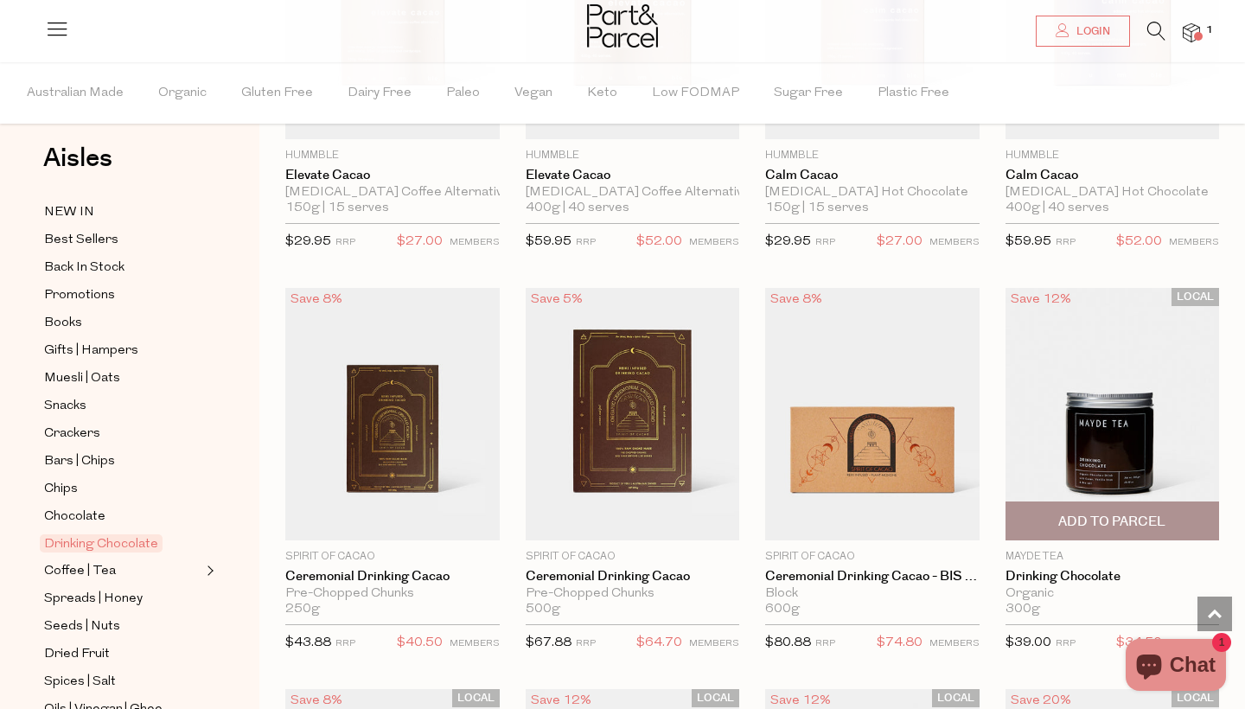
click at [1104, 421] on img at bounding box center [1112, 414] width 214 height 252
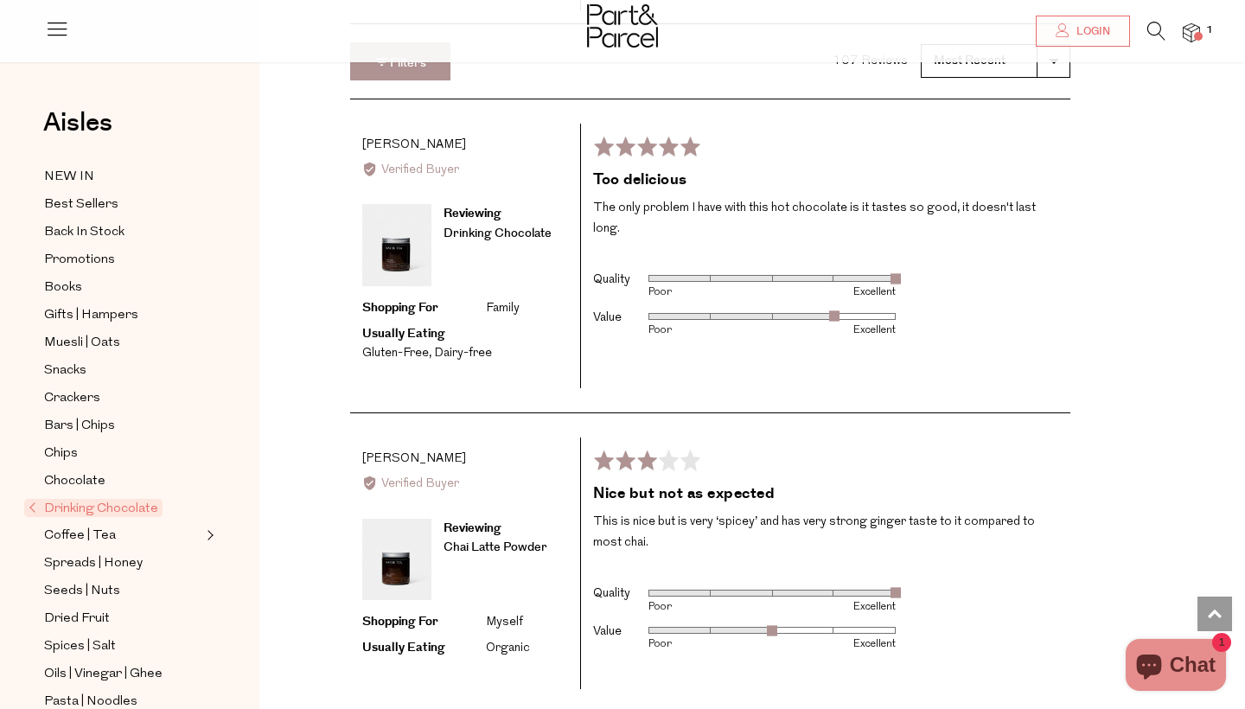
scroll to position [2504, 0]
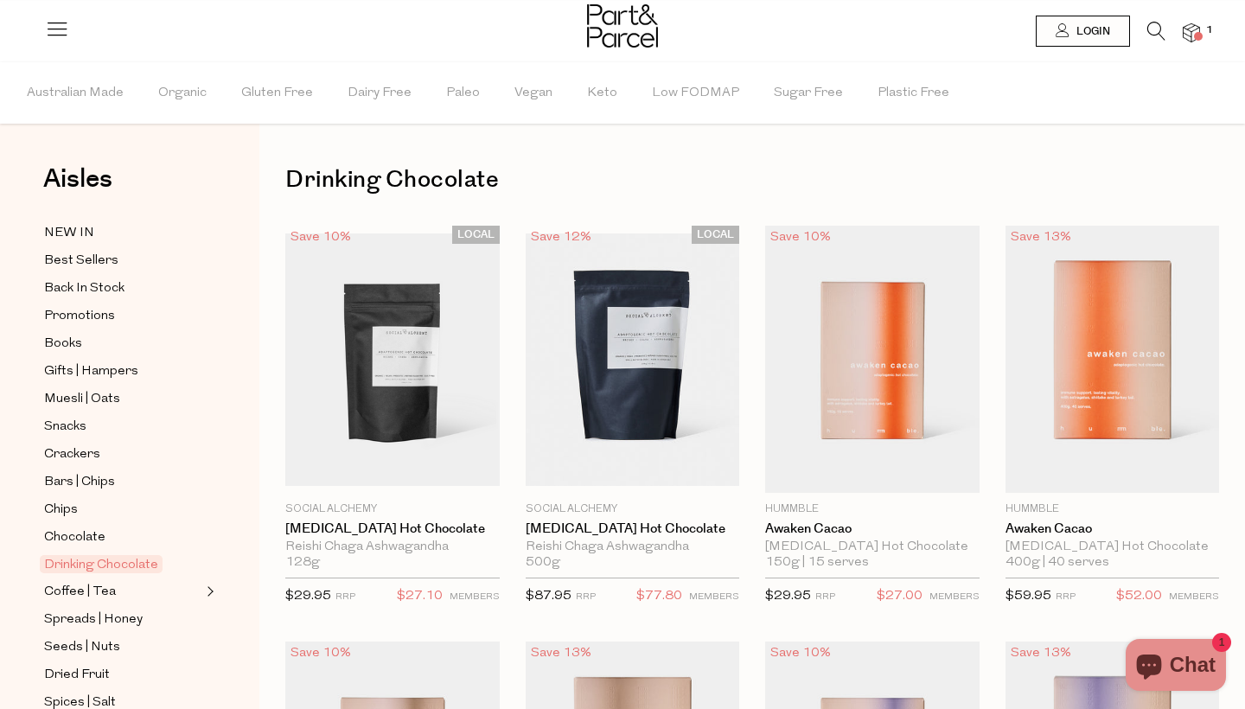
scroll to position [770, 0]
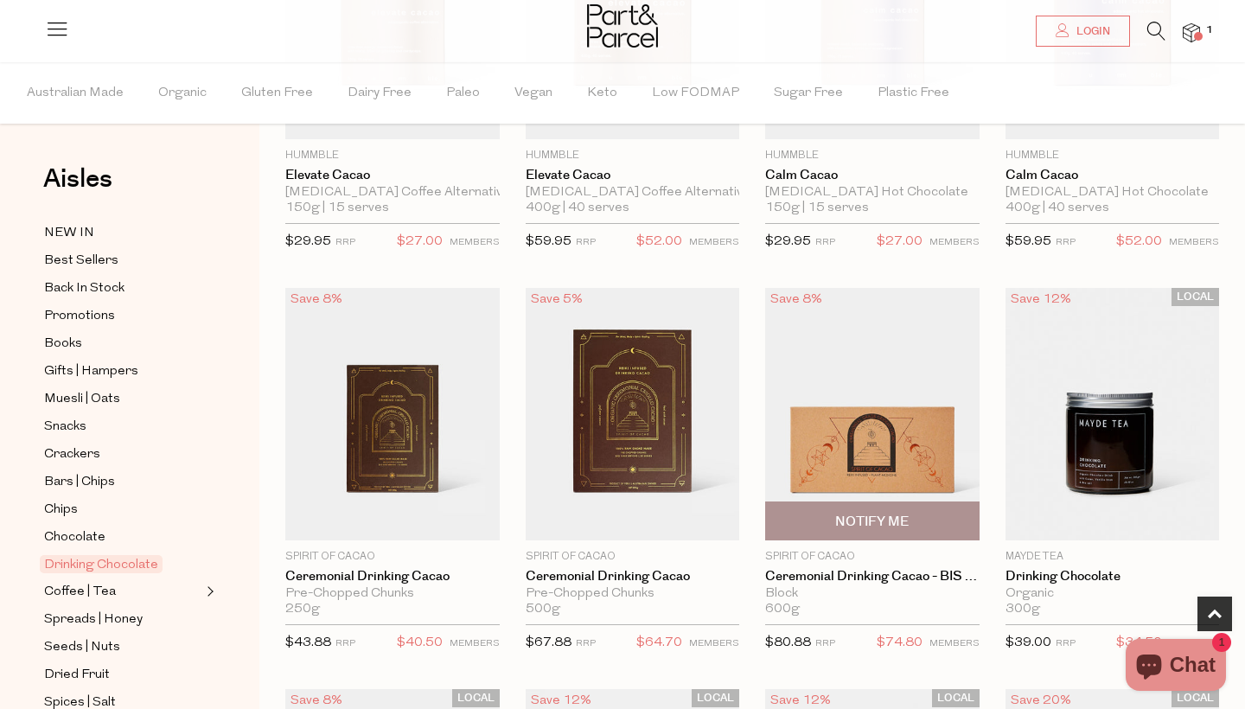
click at [869, 426] on img at bounding box center [872, 414] width 214 height 252
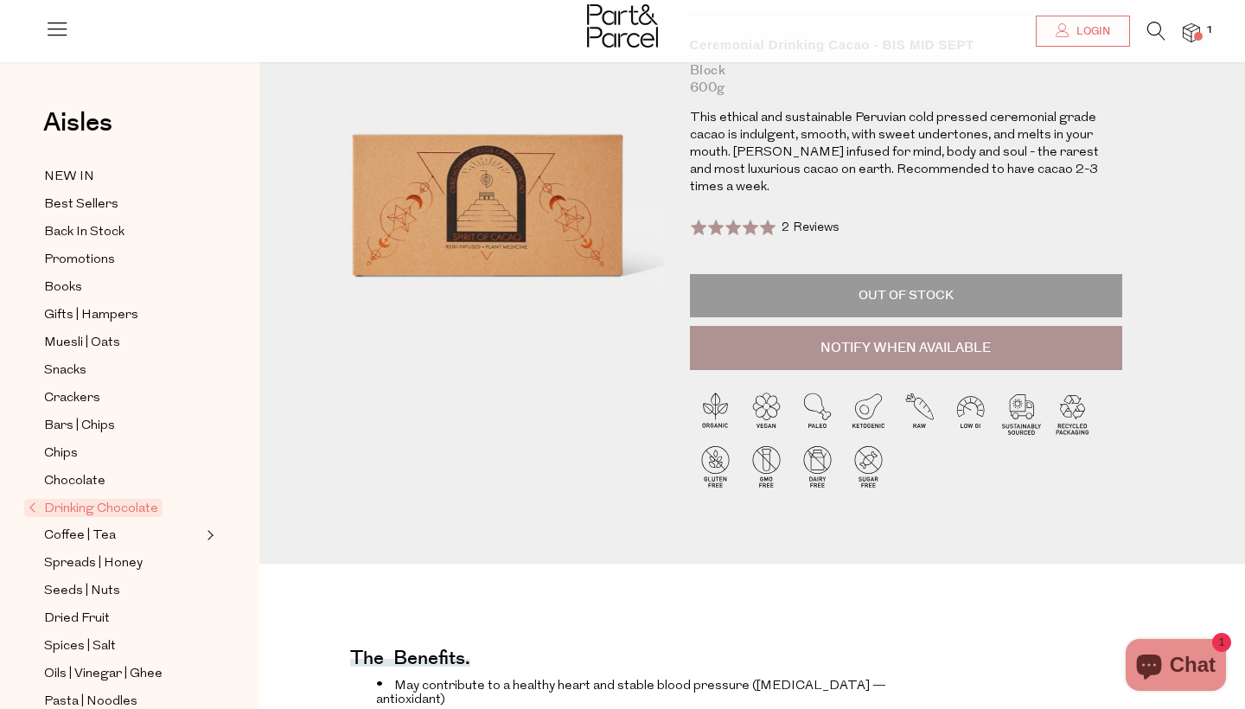
scroll to position [174, 0]
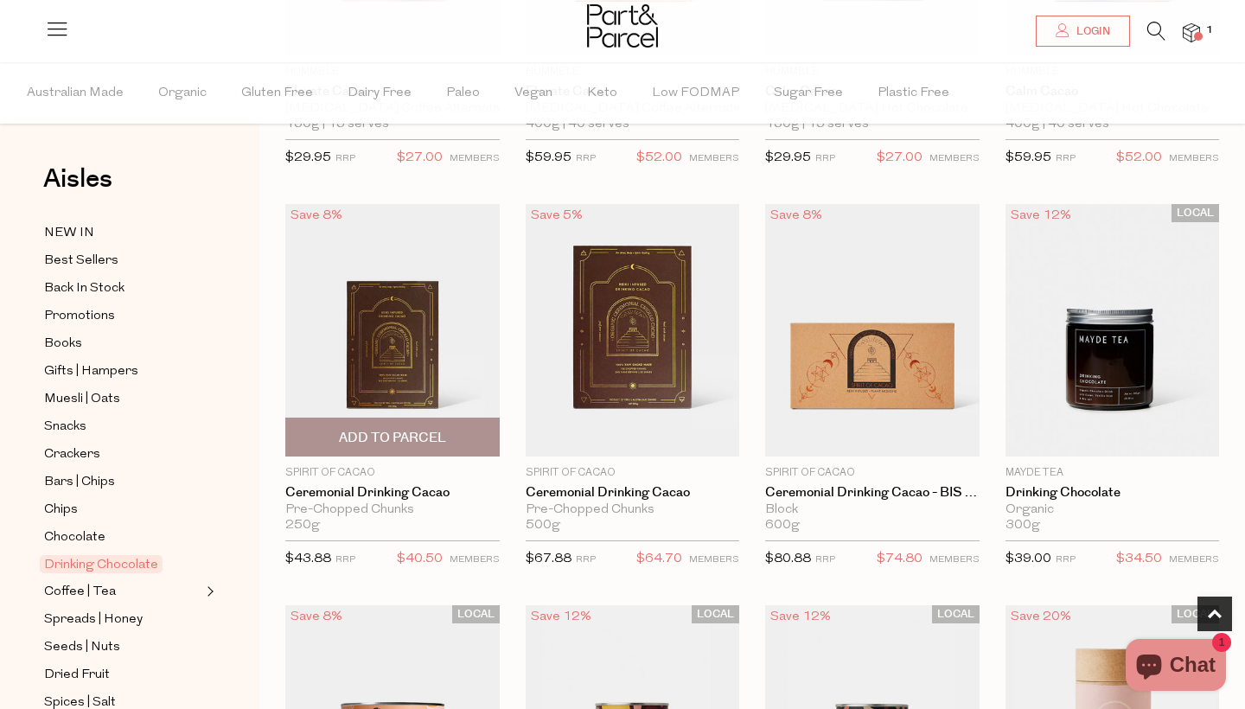
scroll to position [862, 0]
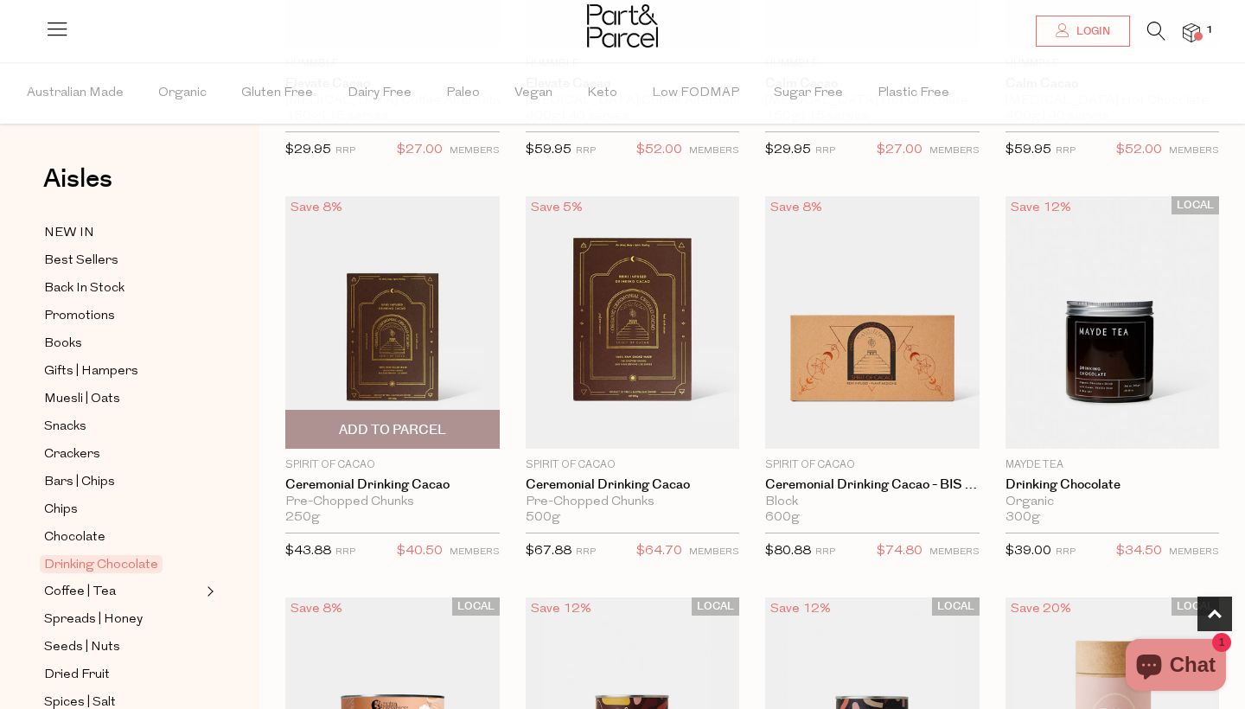
click at [392, 329] on img at bounding box center [392, 322] width 214 height 252
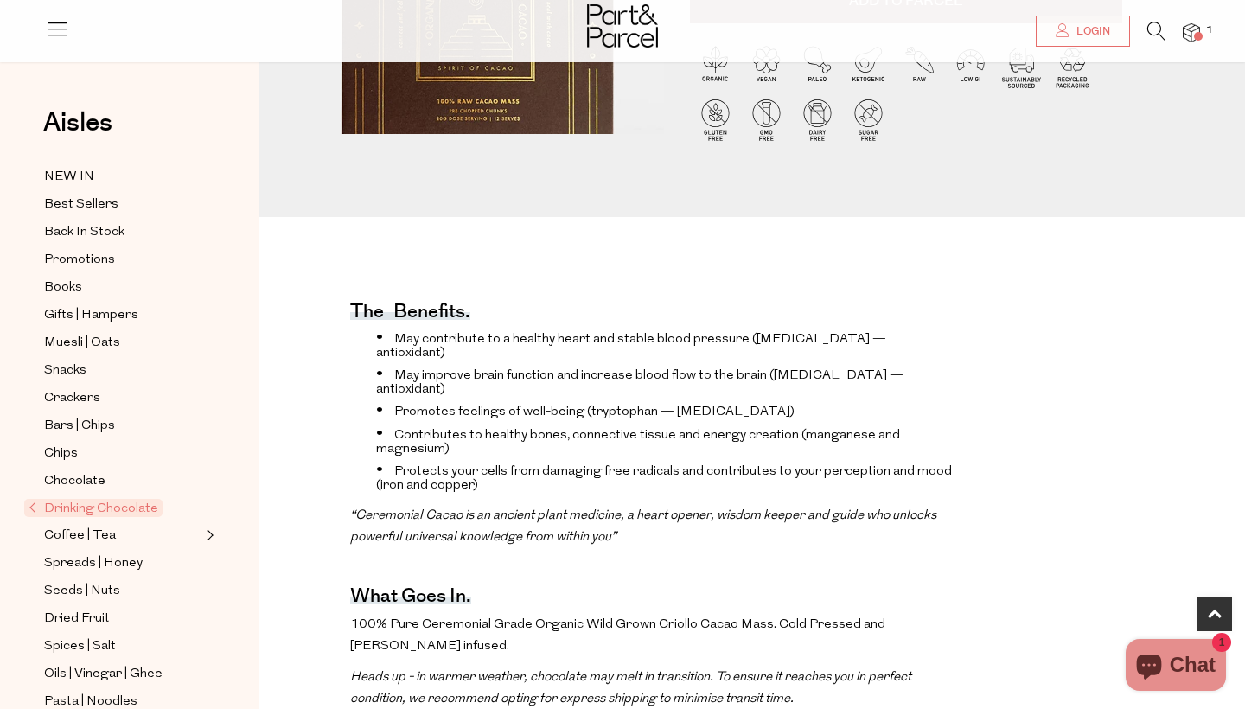
scroll to position [463, 0]
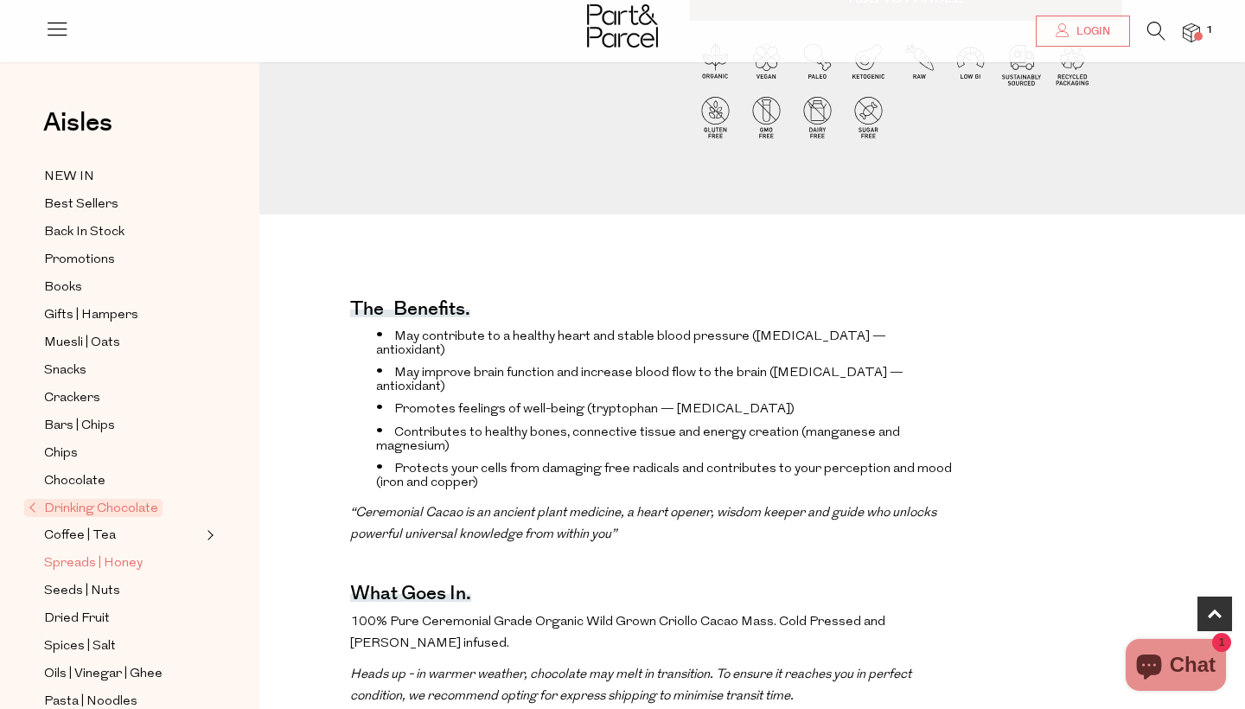
click at [137, 561] on span "Spreads | Honey" at bounding box center [93, 563] width 99 height 21
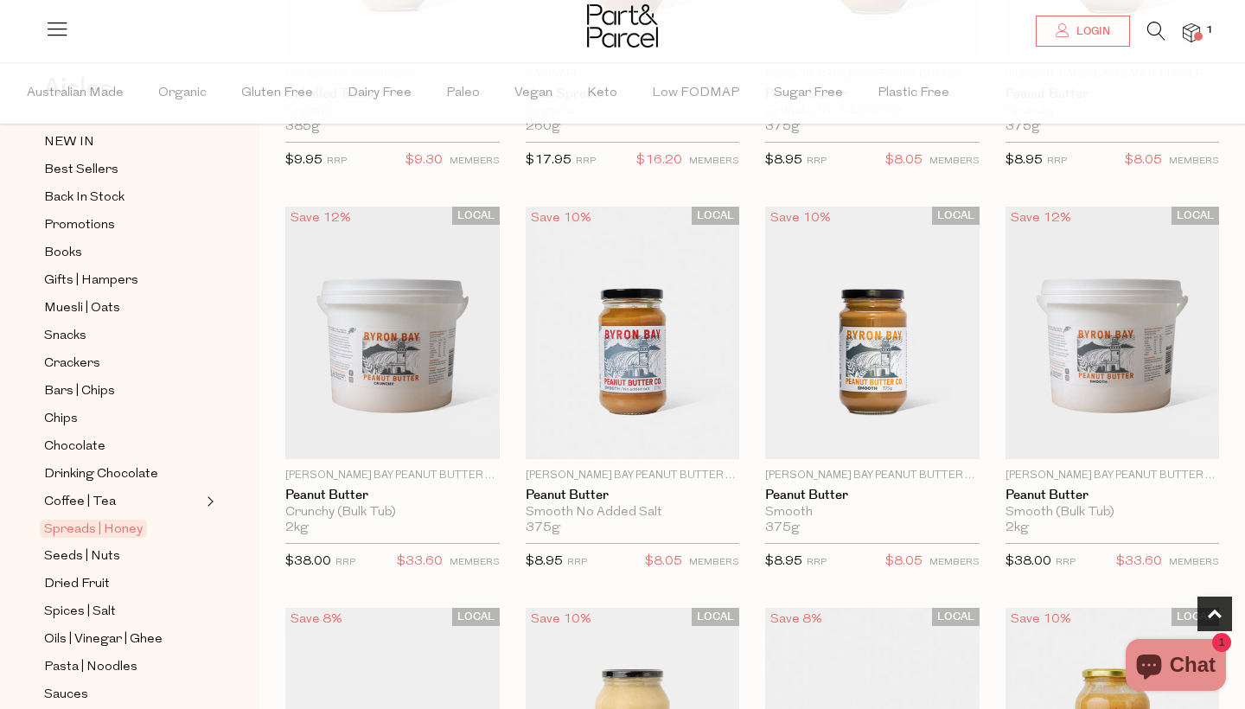
scroll to position [824, 0]
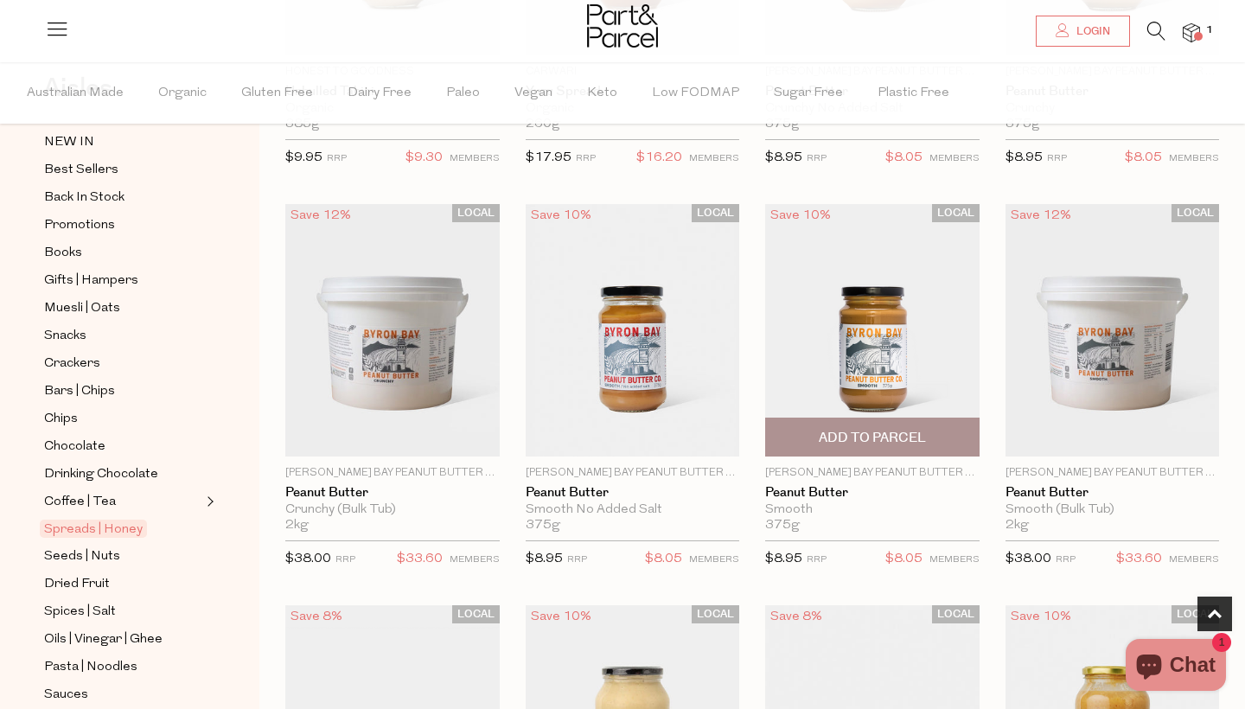
click at [872, 335] on img at bounding box center [872, 330] width 214 height 252
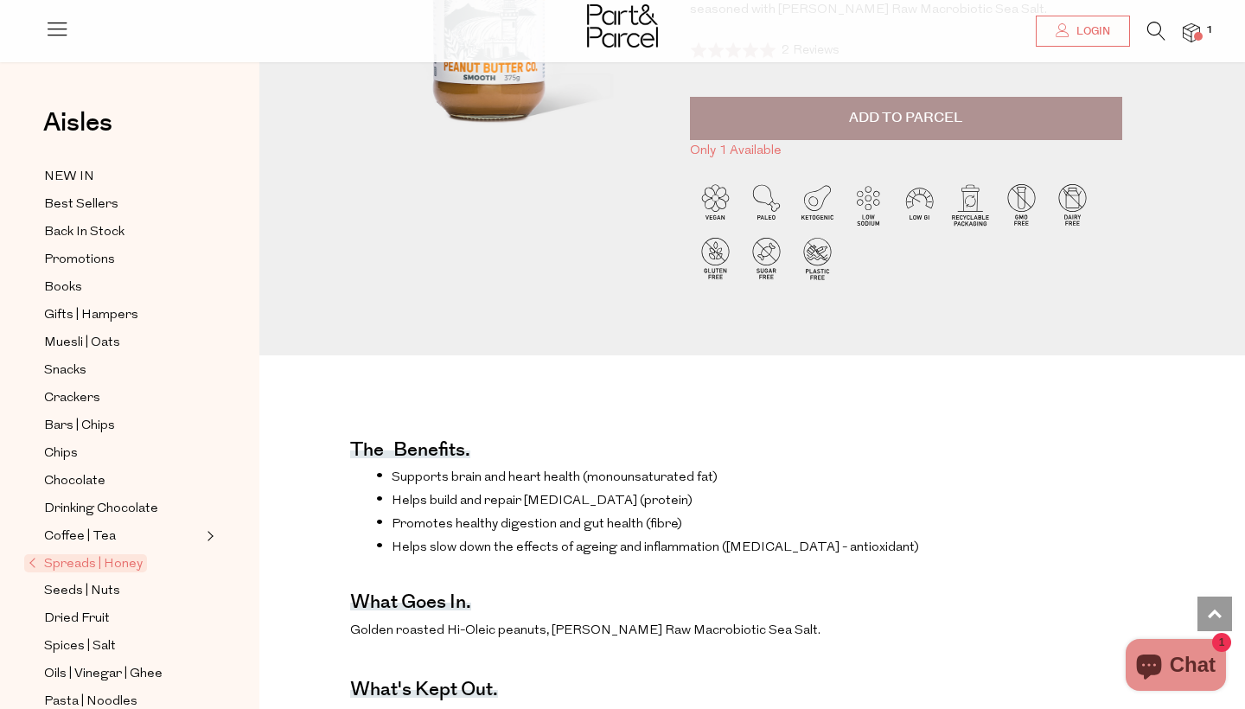
scroll to position [330, 0]
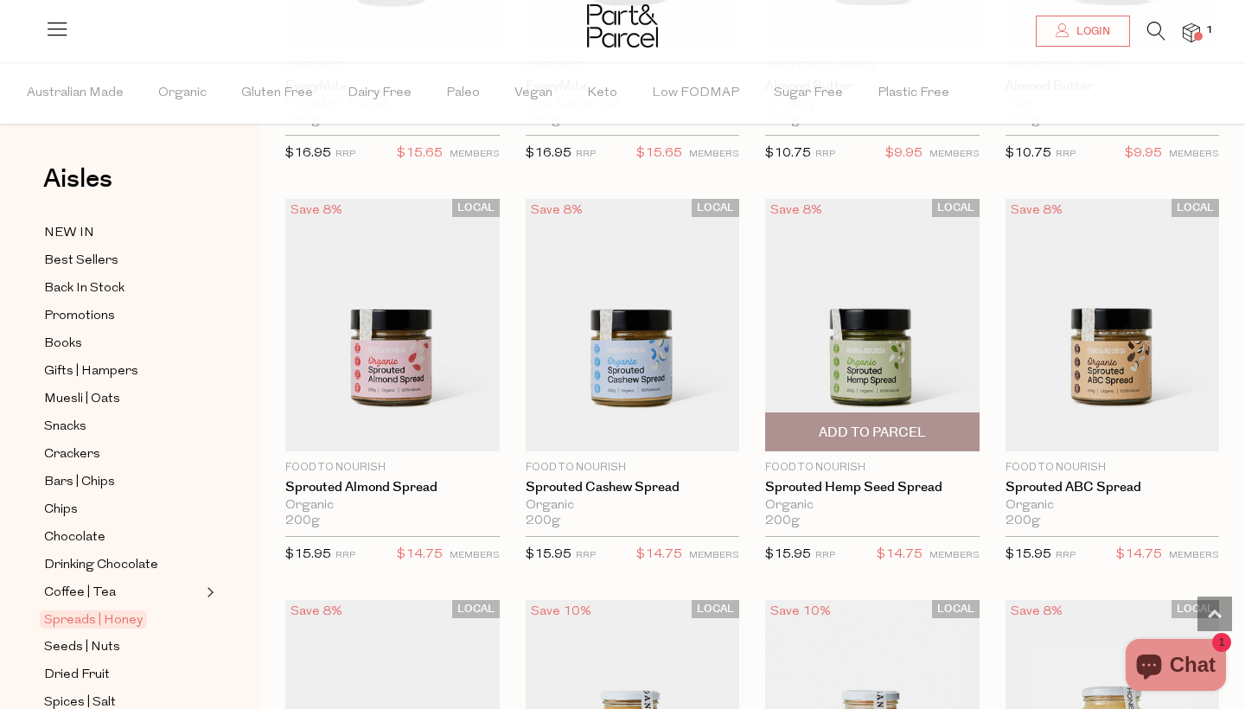
scroll to position [2830, 0]
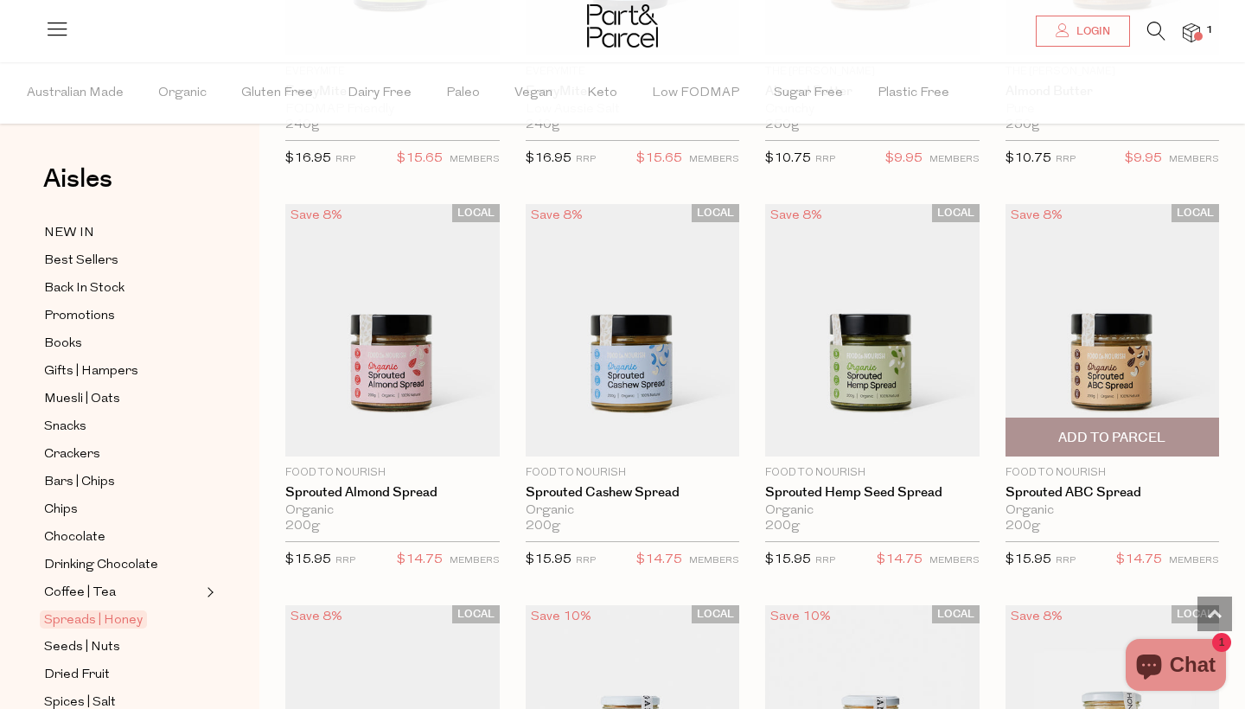
click at [1098, 360] on img at bounding box center [1112, 330] width 214 height 252
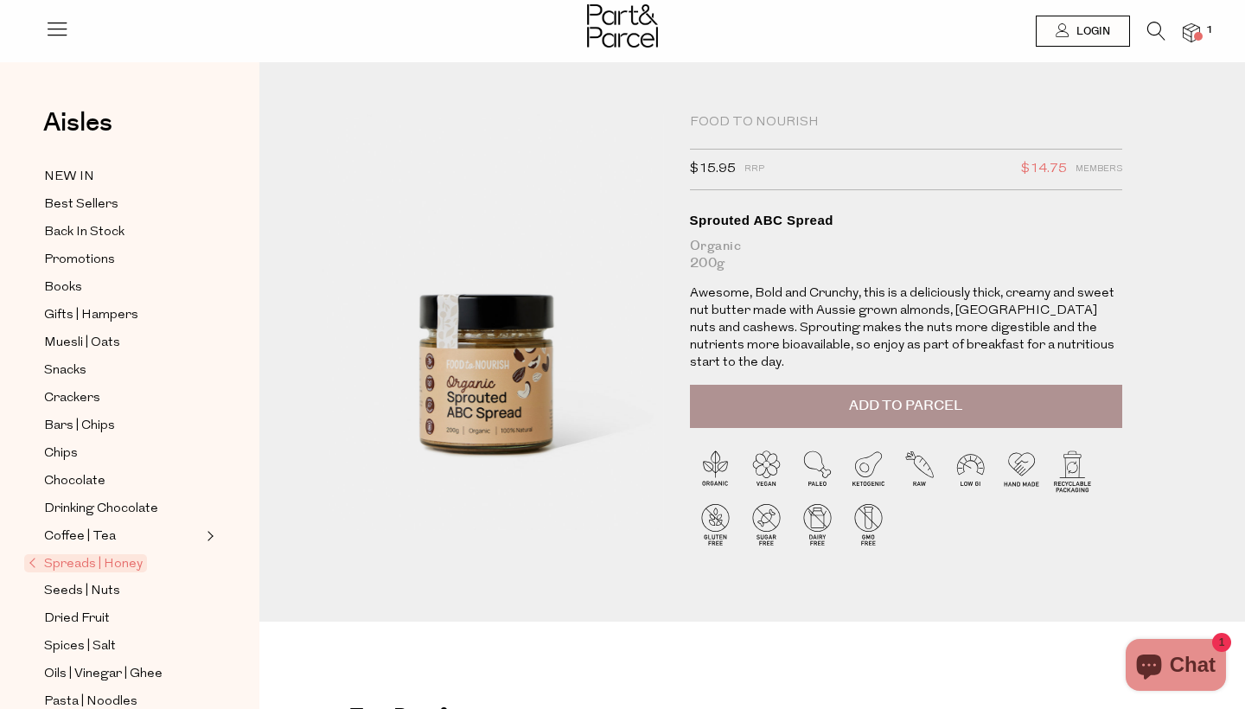
click at [1190, 32] on img at bounding box center [1191, 33] width 17 height 20
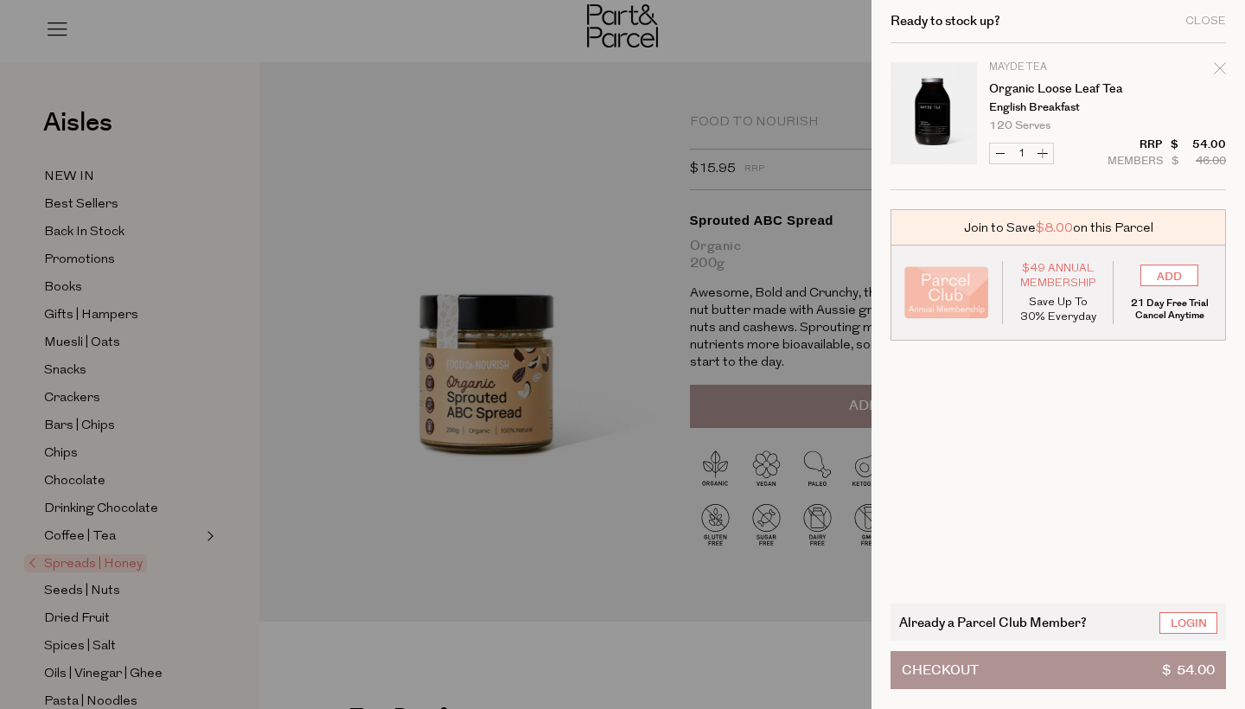
click at [1218, 67] on icon "Remove Organic Loose Leaf Tea" at bounding box center [1219, 67] width 11 height 11
type input "Add Membership"
